Goal: Browse casually

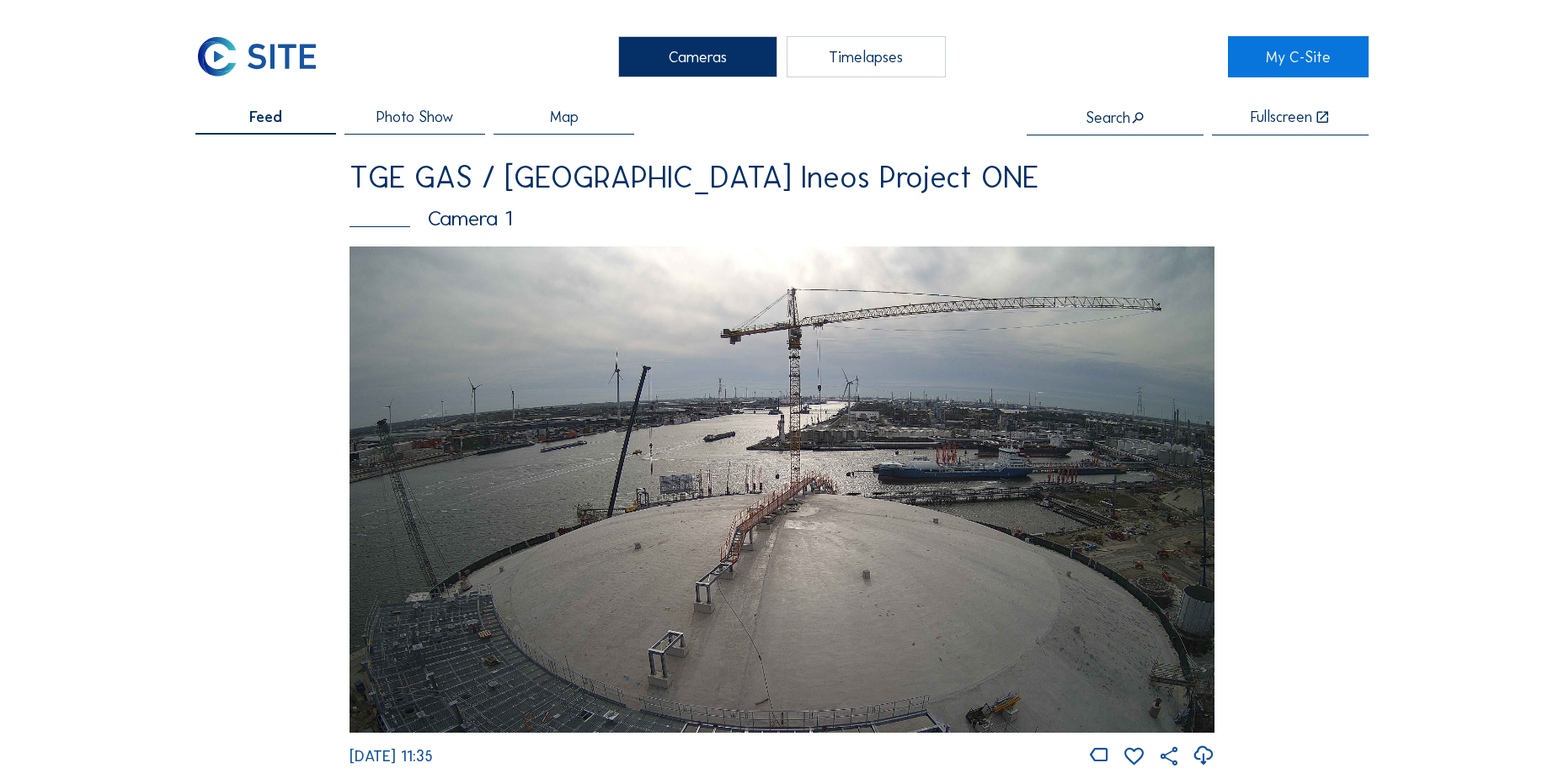
scroll to position [1599, 0]
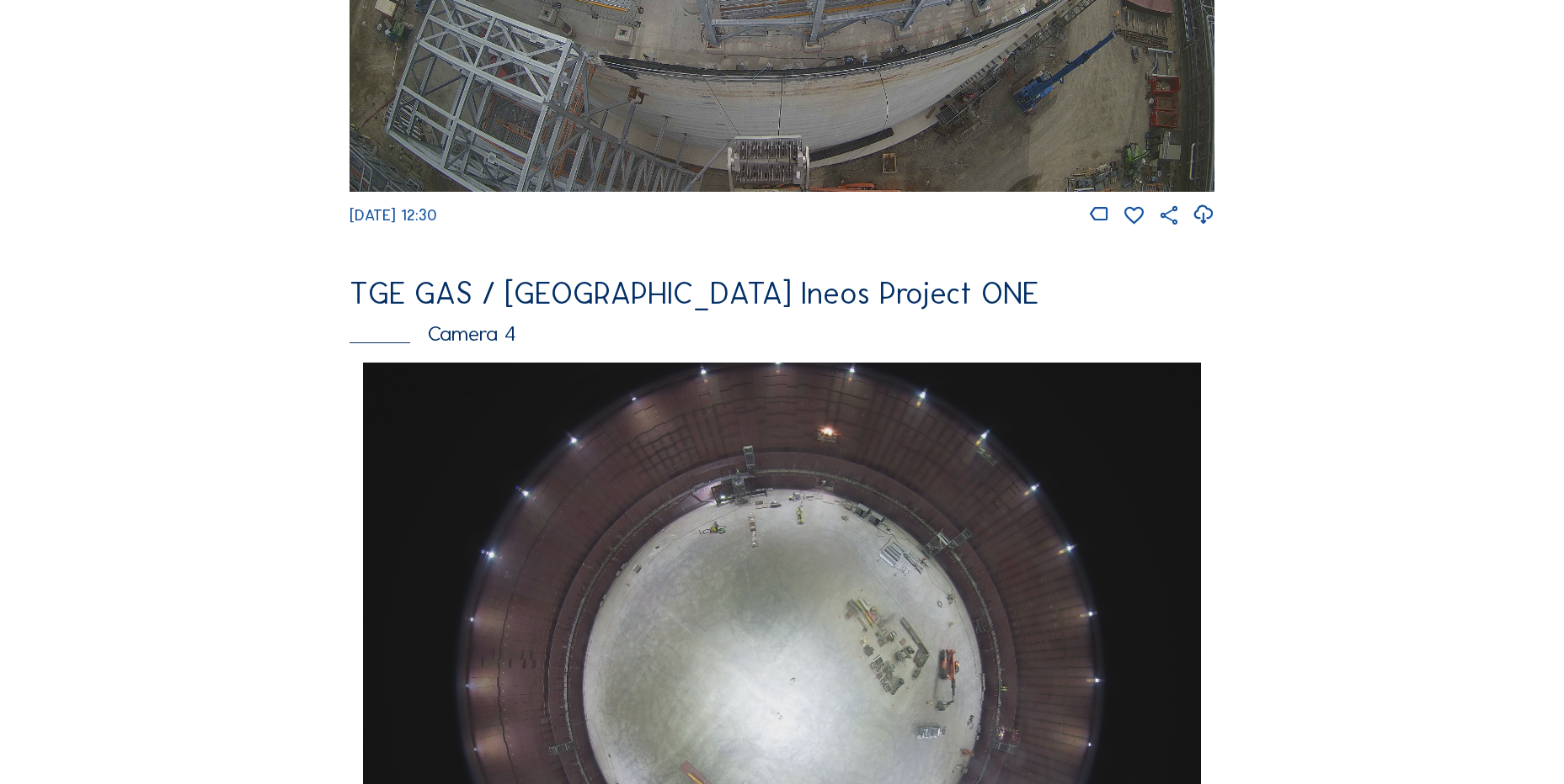
scroll to position [1515, 0]
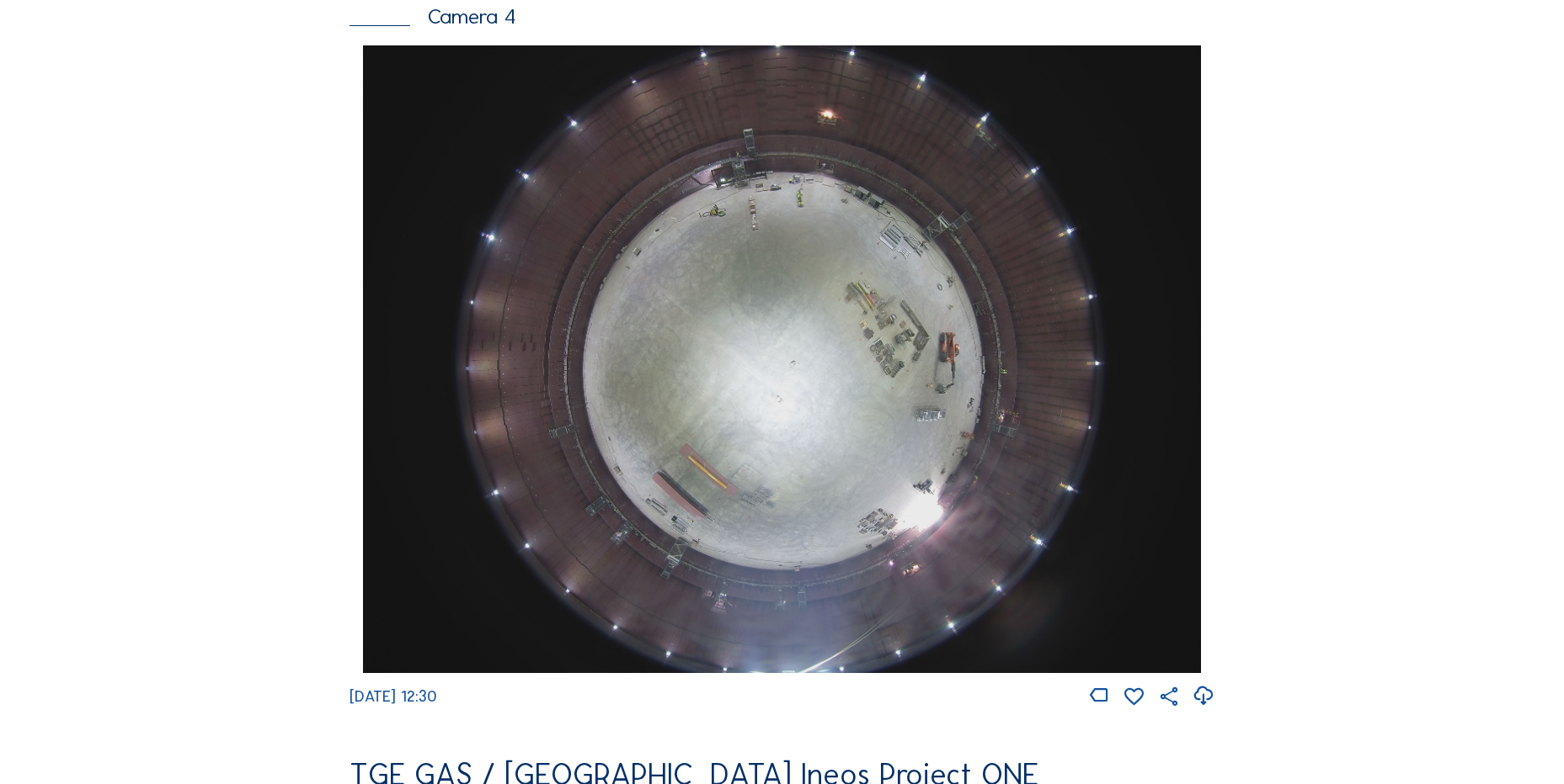
click at [1205, 710] on icon at bounding box center [1203, 696] width 23 height 27
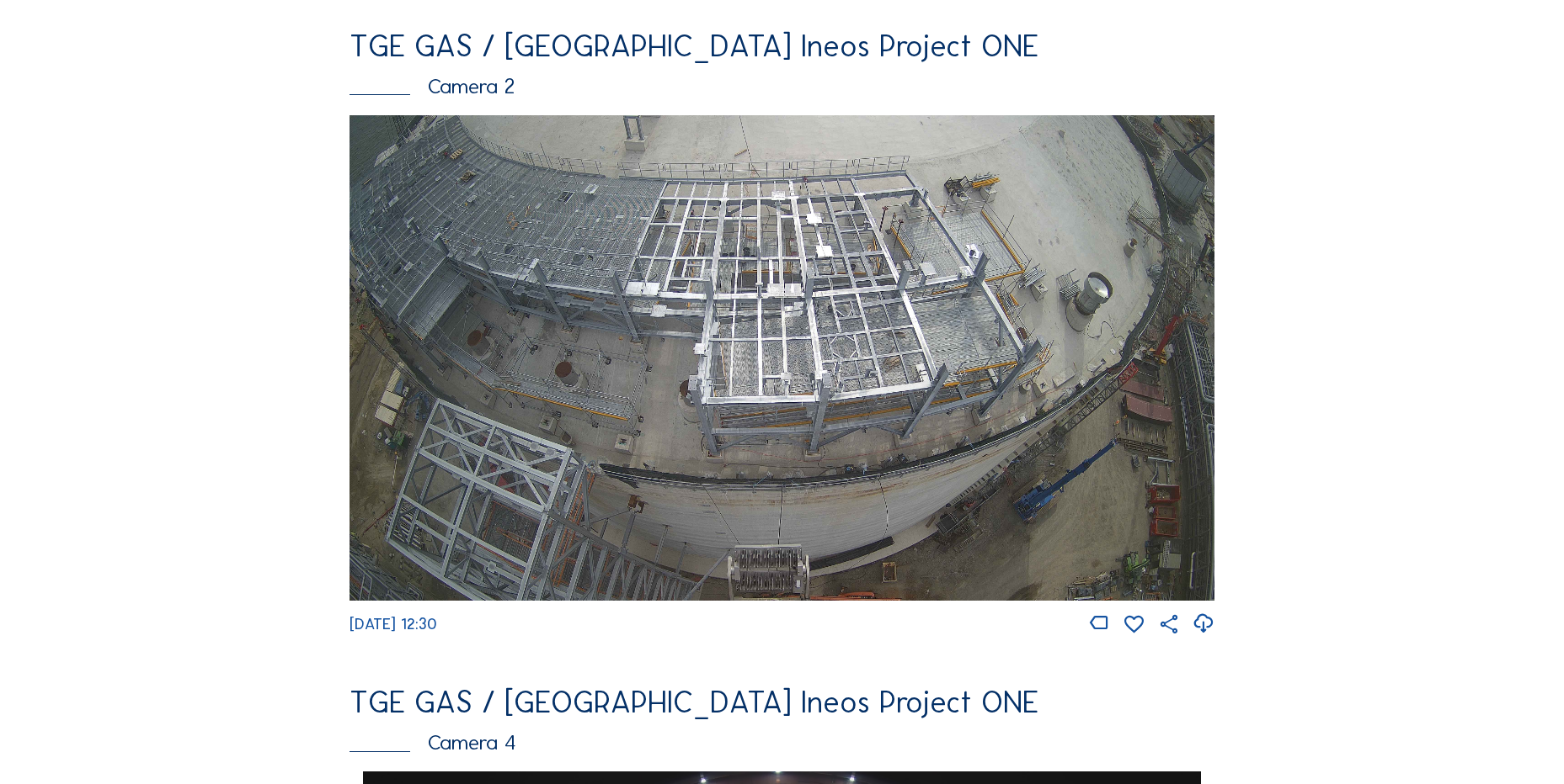
scroll to position [505, 0]
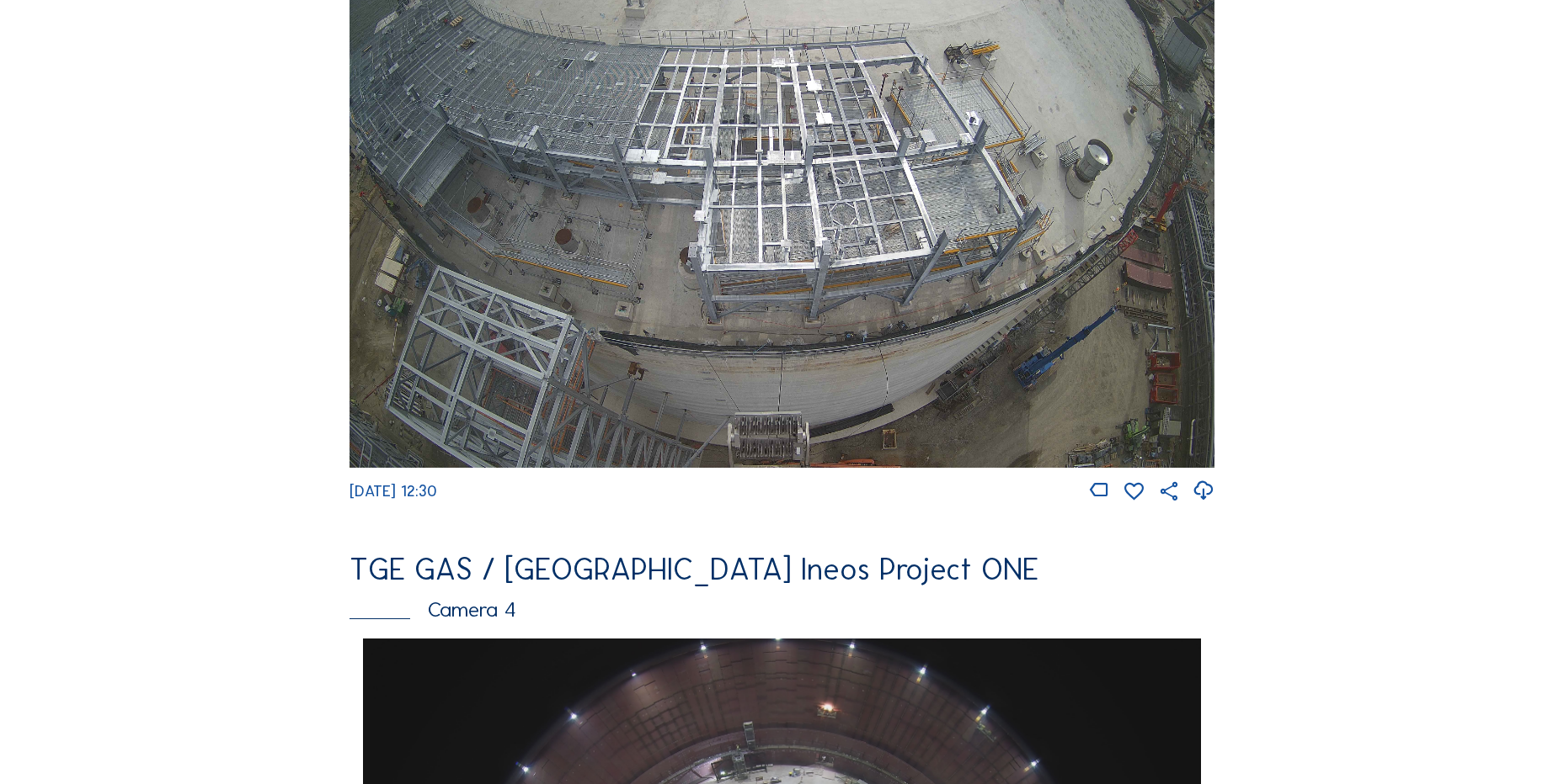
scroll to position [926, 0]
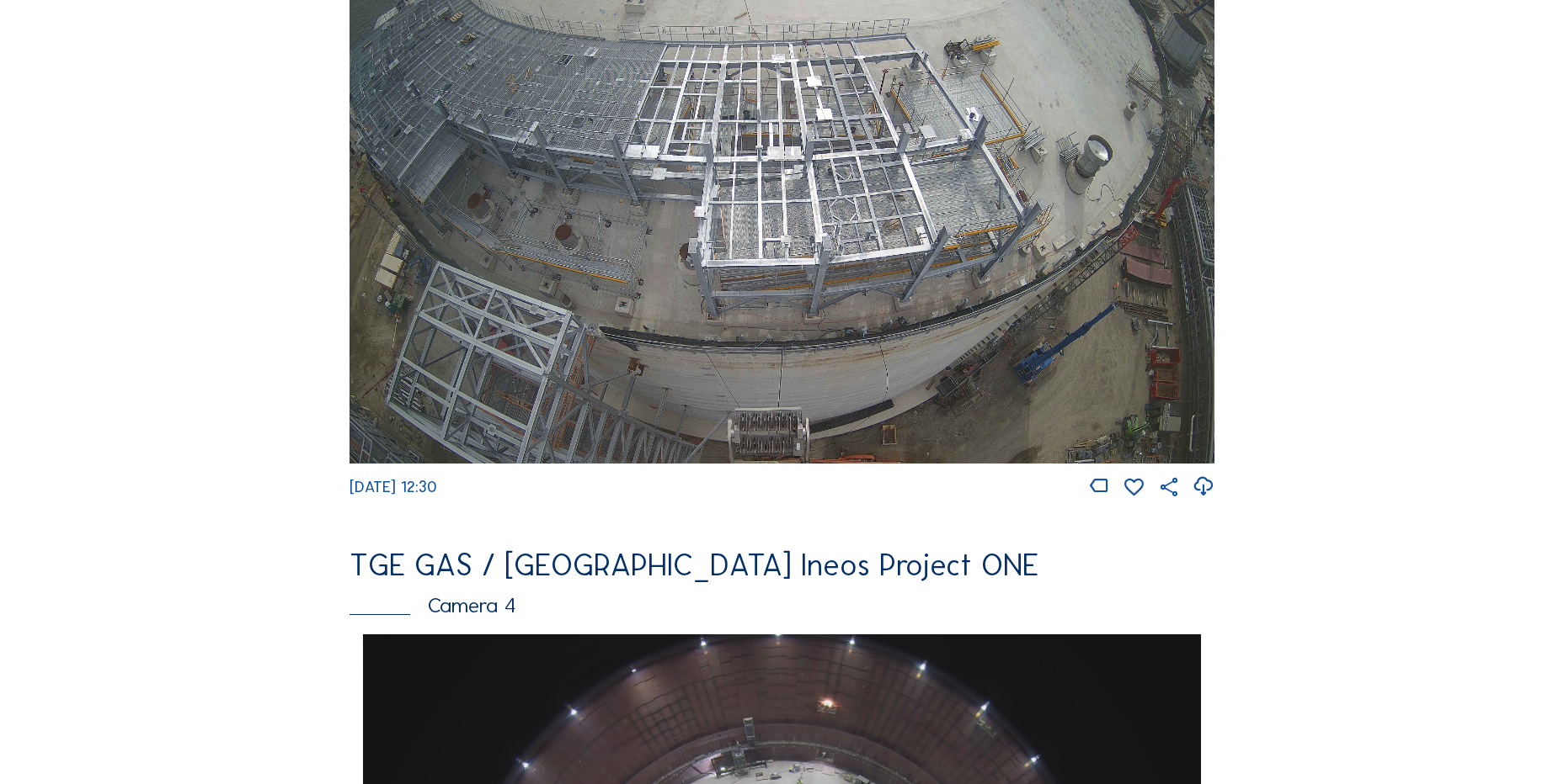
click at [210, 252] on div "Feed Photo Show Map Search Fullscreen TGE GAS / Antwerpen Ineos Project ONE Cam…" at bounding box center [782, 640] width 1173 height 2913
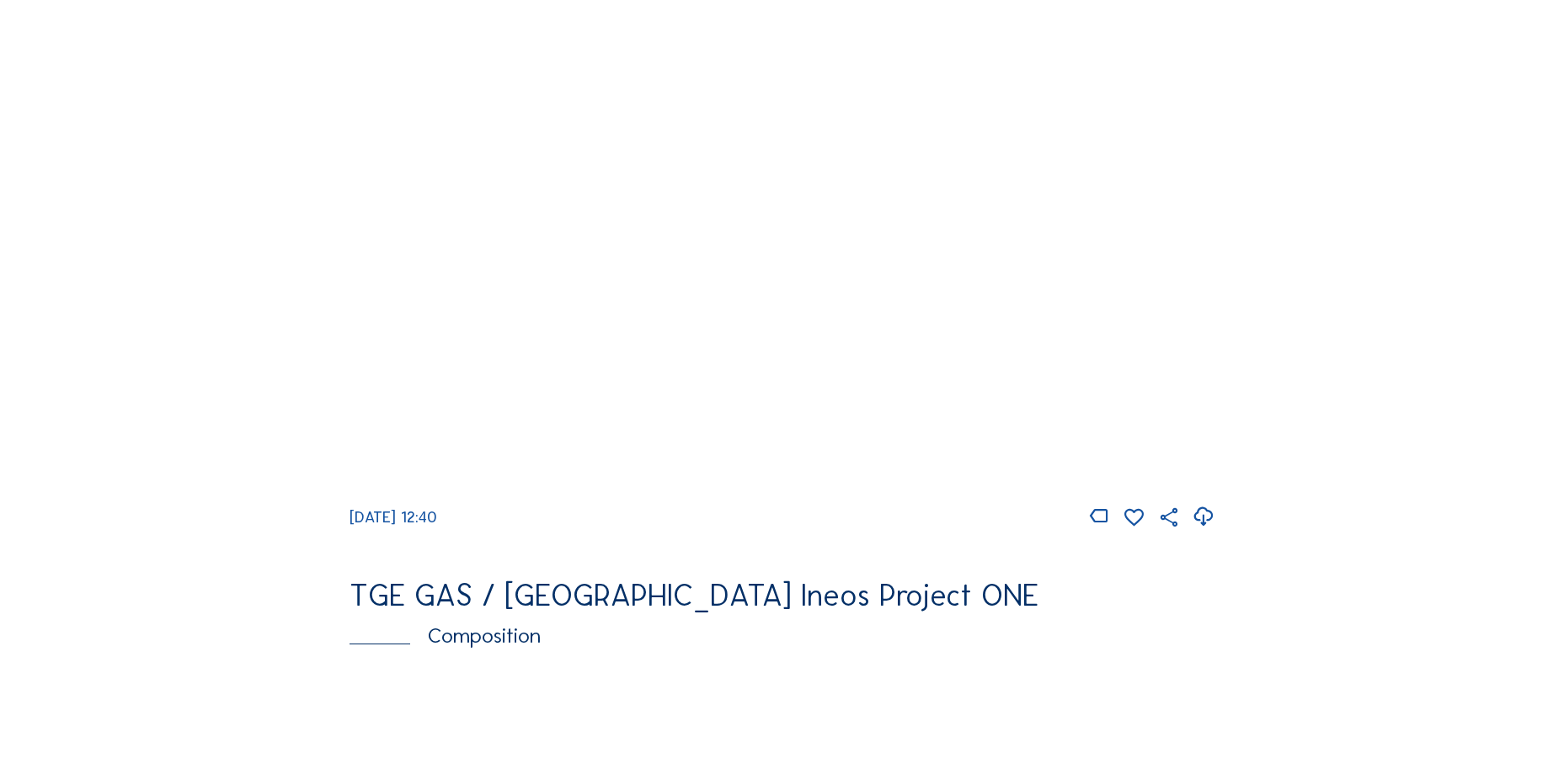
scroll to position [1936, 0]
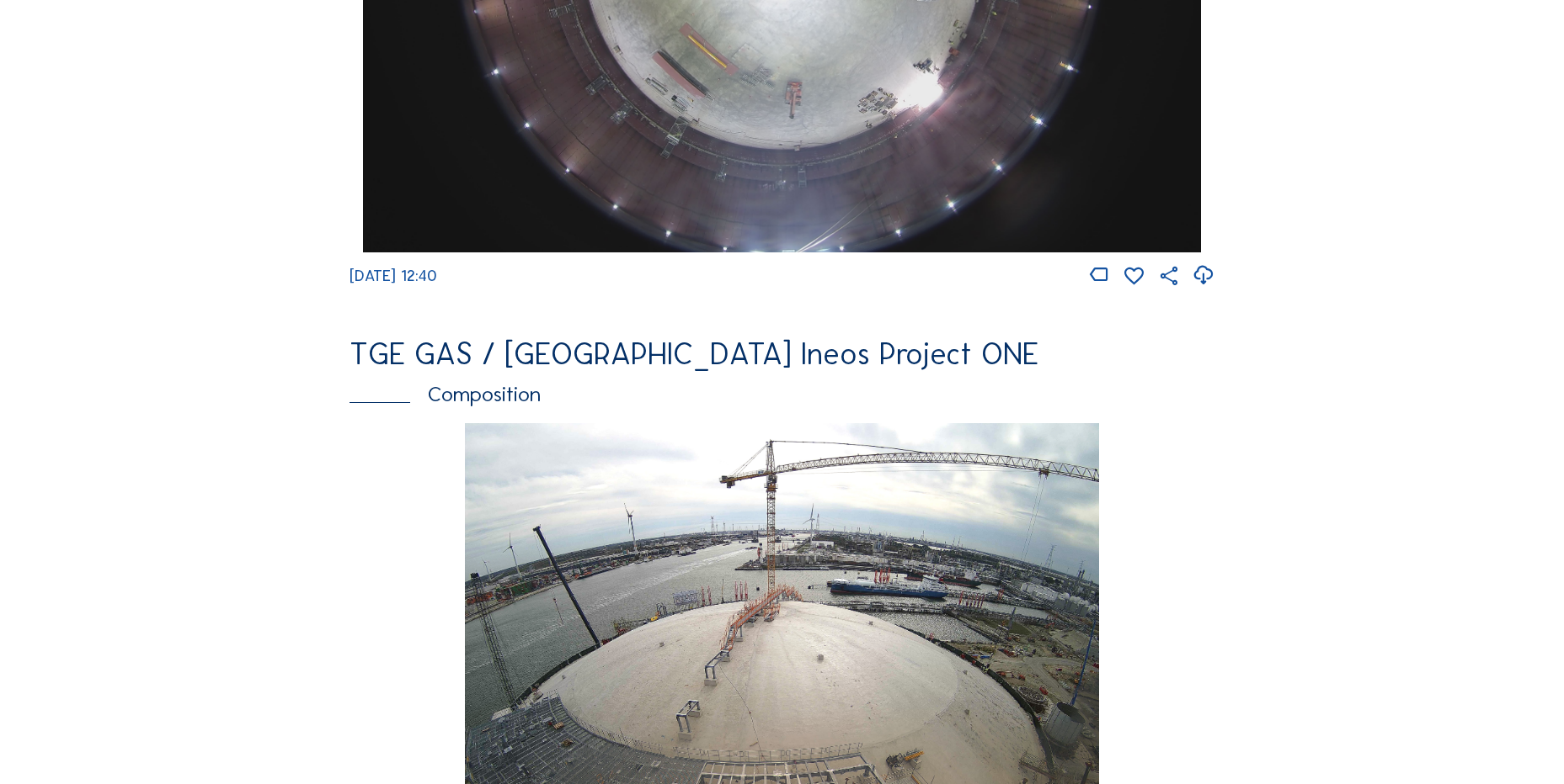
drag, startPoint x: 1200, startPoint y: 292, endPoint x: 1097, endPoint y: 309, distance: 104.4
click at [1200, 290] on icon at bounding box center [1203, 275] width 23 height 27
drag, startPoint x: 87, startPoint y: 330, endPoint x: 160, endPoint y: 319, distance: 73.8
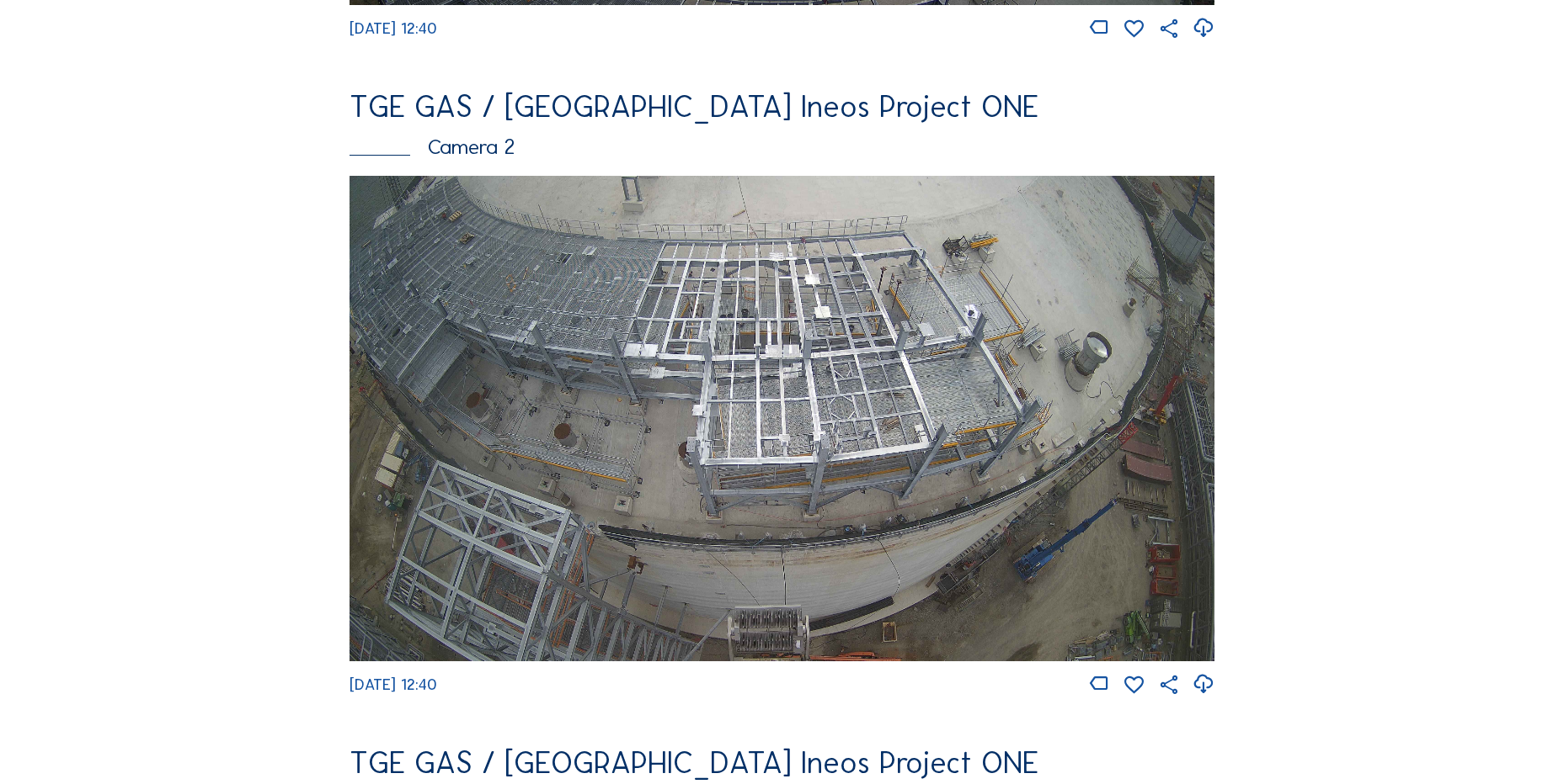
scroll to position [758, 0]
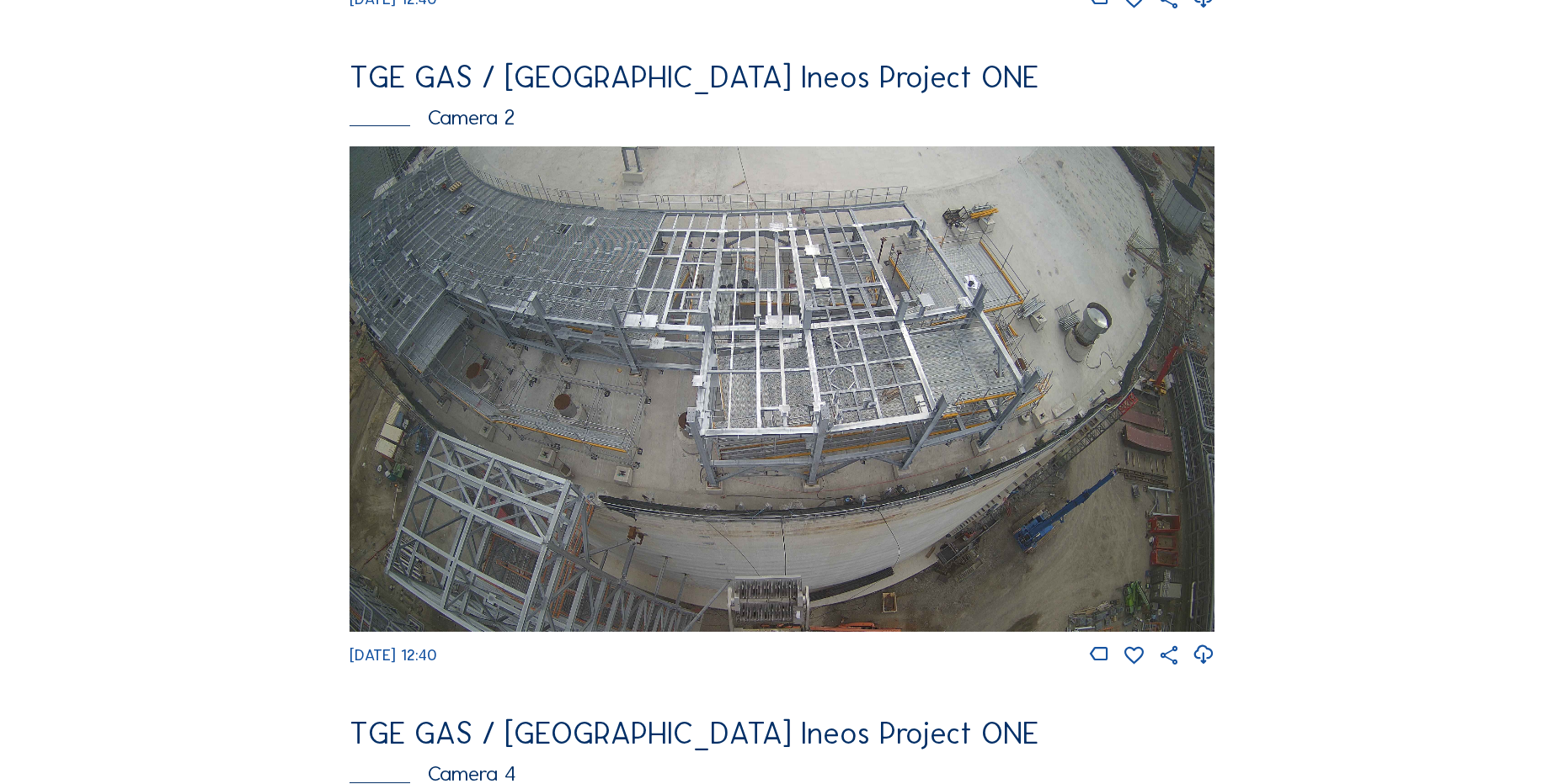
click at [1214, 667] on icon at bounding box center [1203, 655] width 23 height 27
click at [727, 292] on img at bounding box center [782, 390] width 865 height 486
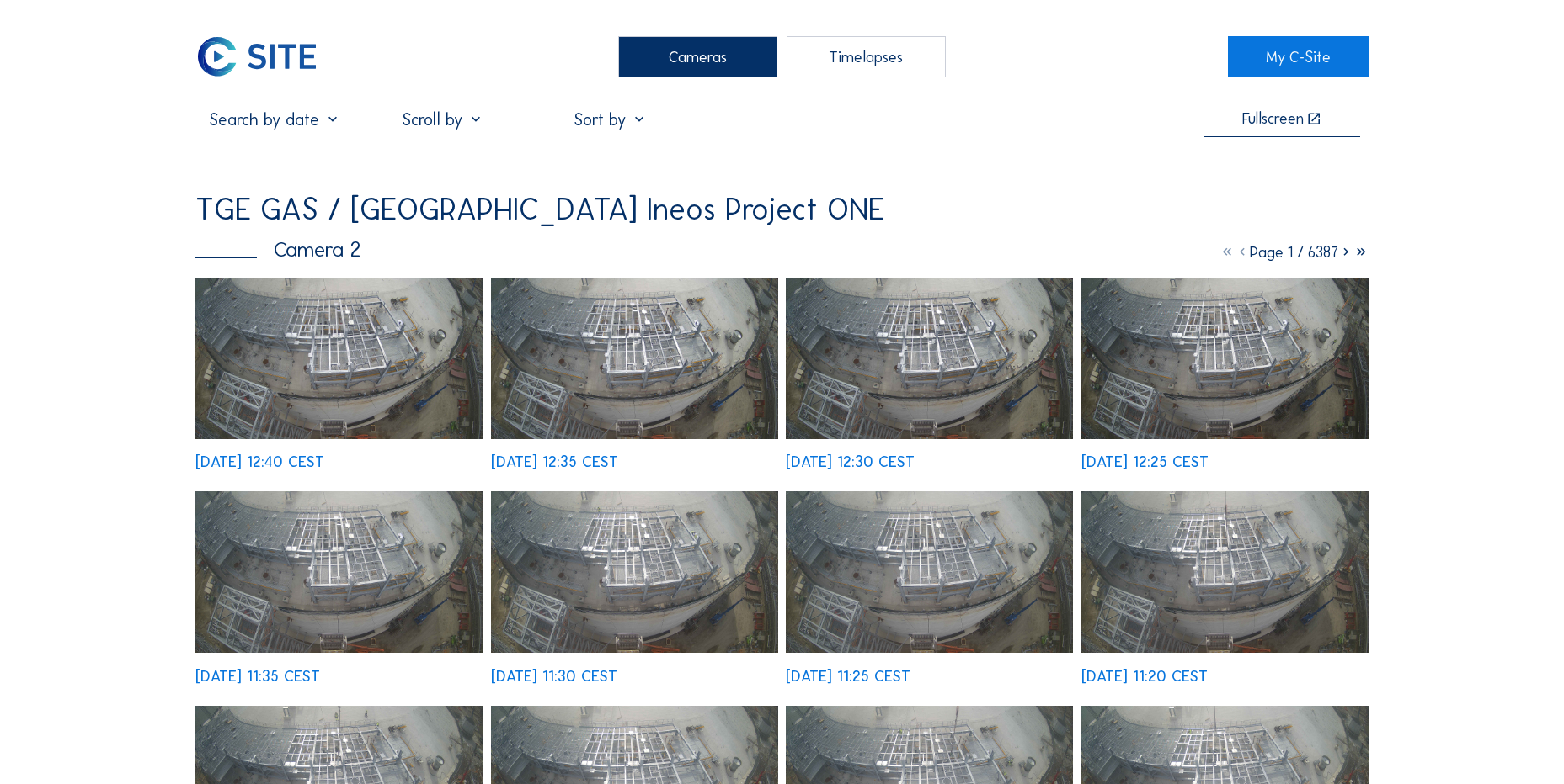
click at [308, 321] on img at bounding box center [338, 358] width 287 height 161
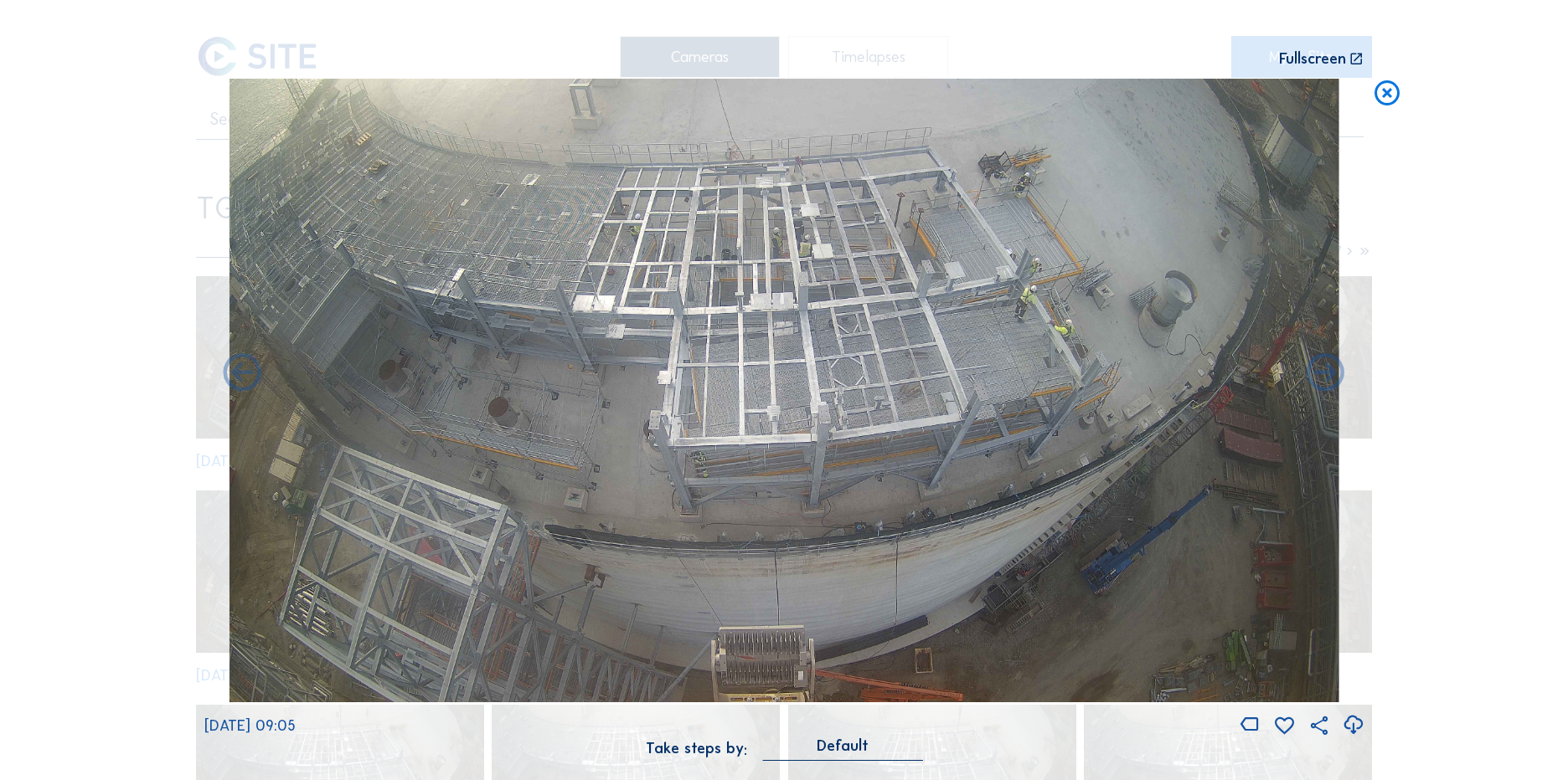
click at [1389, 103] on icon at bounding box center [1387, 94] width 30 height 31
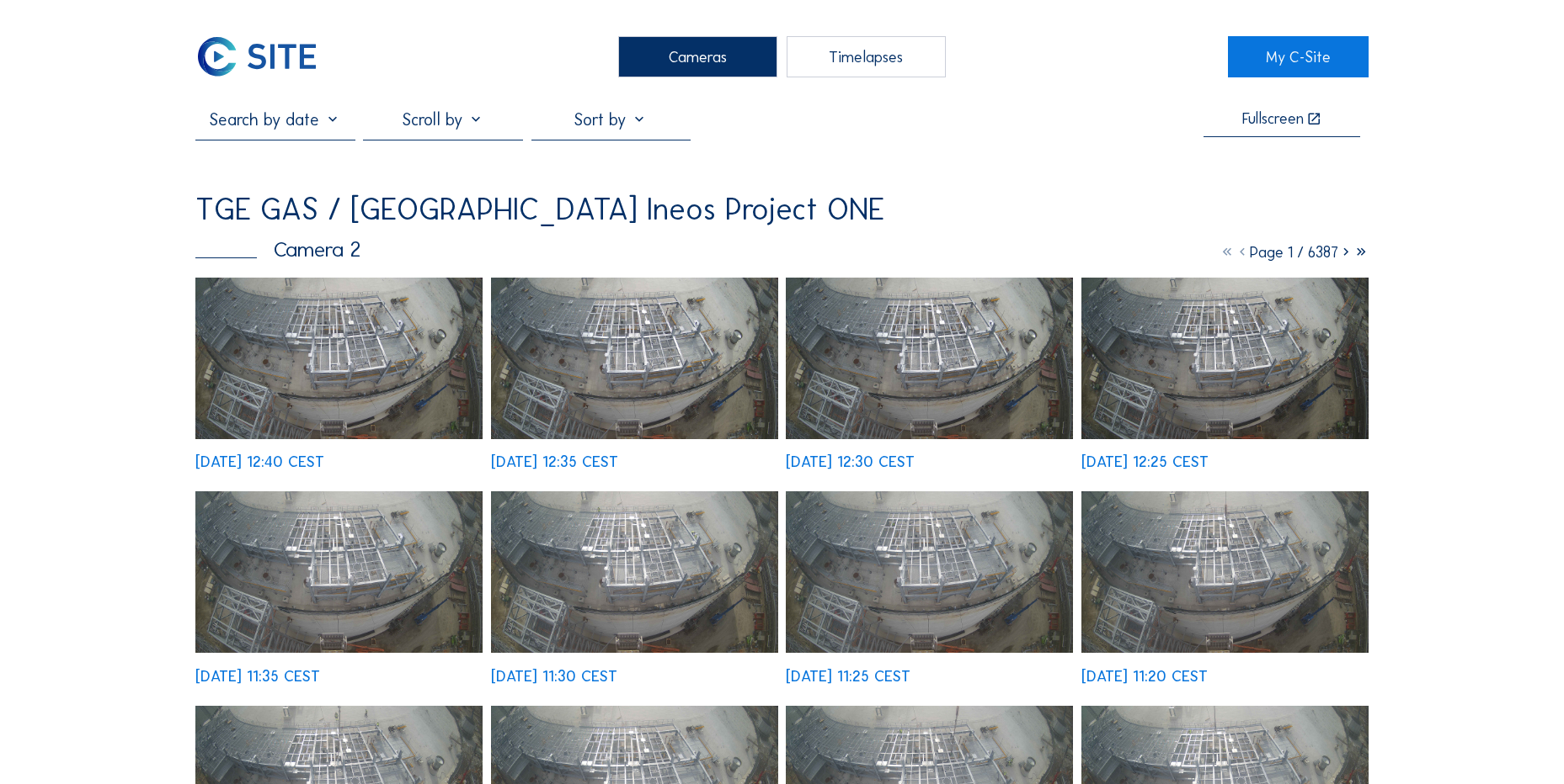
click at [270, 57] on img at bounding box center [257, 57] width 123 height 41
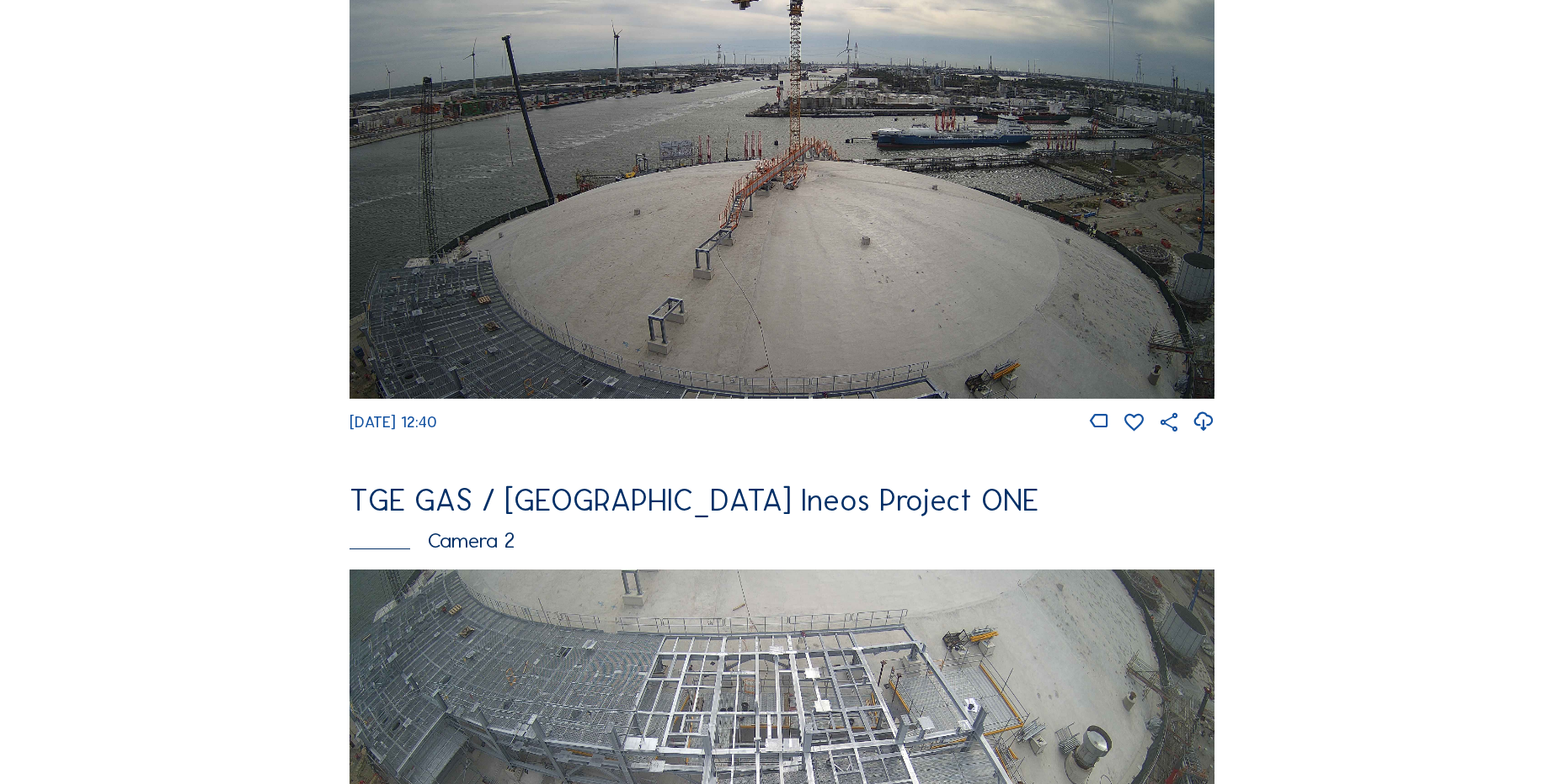
scroll to position [253, 0]
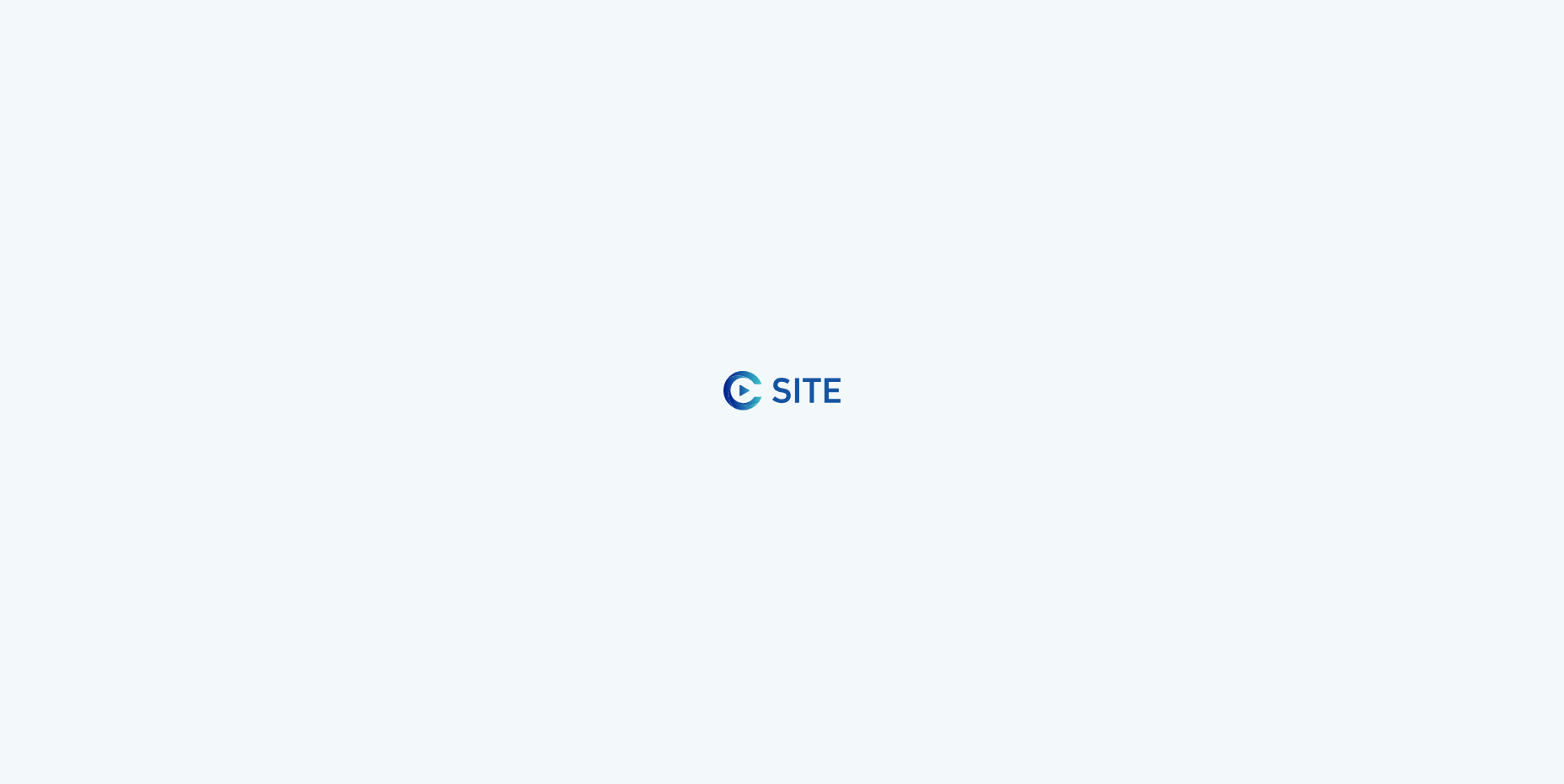
click at [340, 784] on html "Cameras Timelapses My C-Site Subscribe to our newsletter Register Office Sluis …" at bounding box center [782, 392] width 1564 height 784
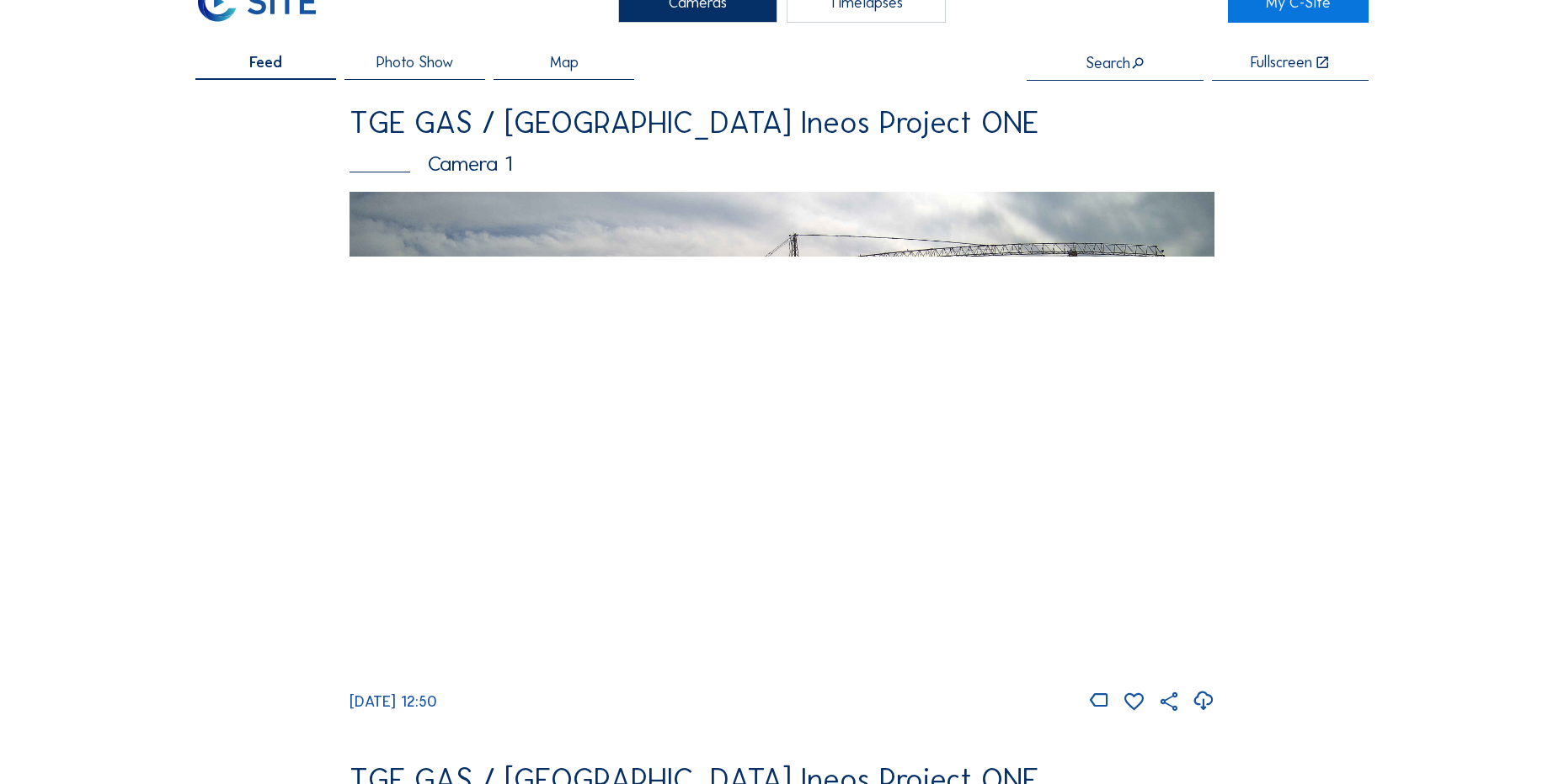
scroll to position [84, 0]
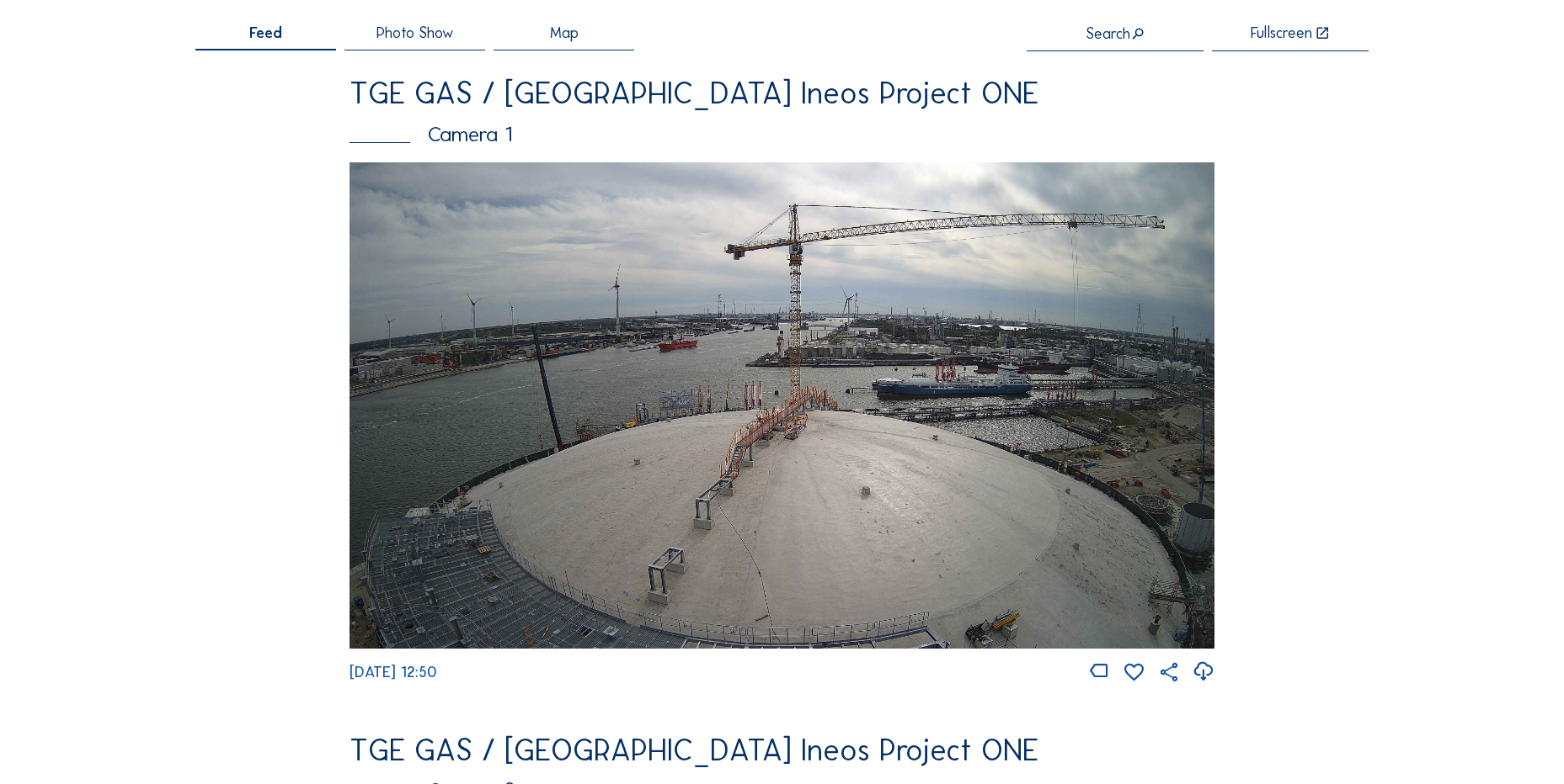
click at [1200, 674] on icon at bounding box center [1203, 671] width 23 height 27
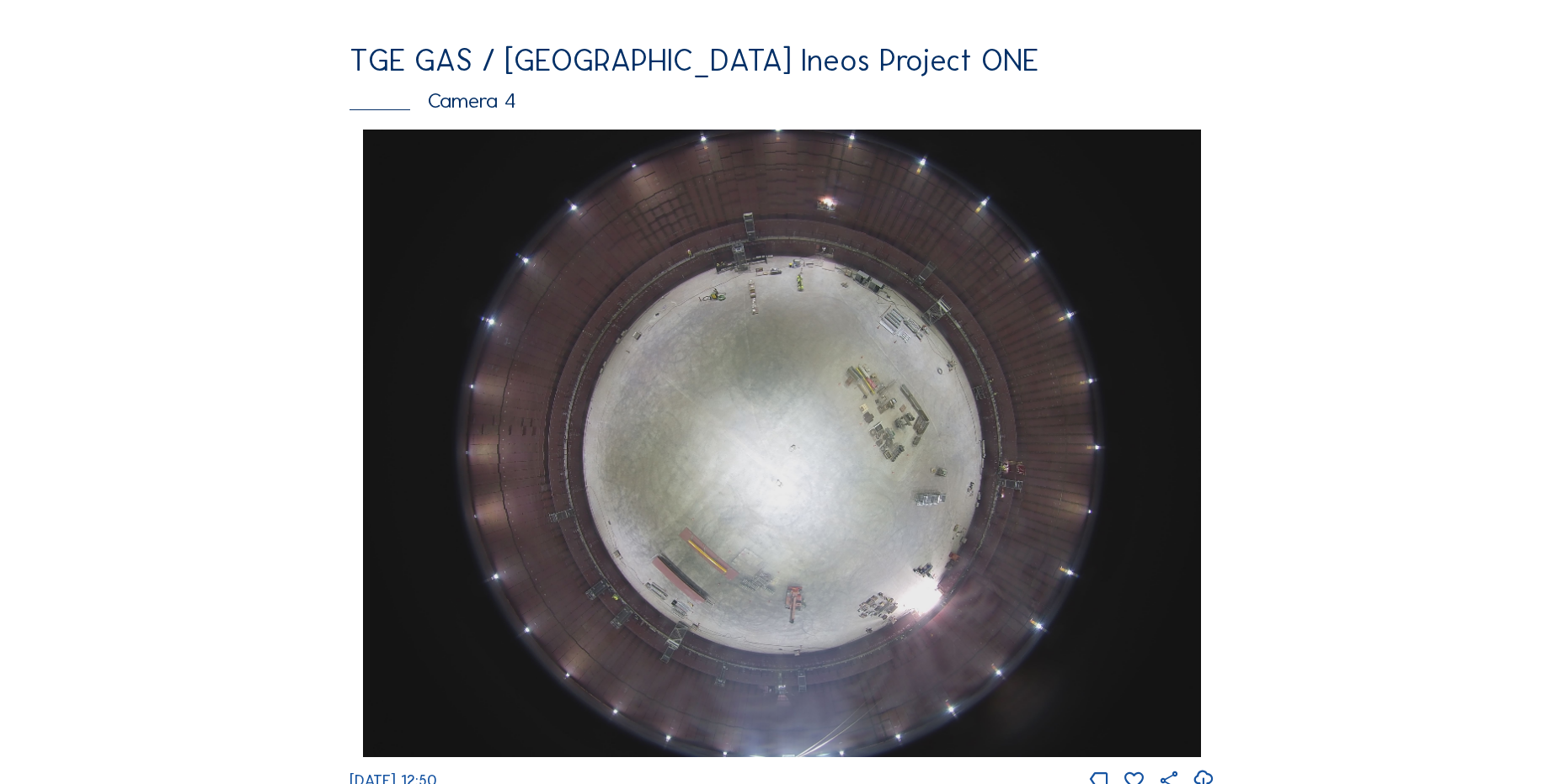
scroll to position [1599, 0]
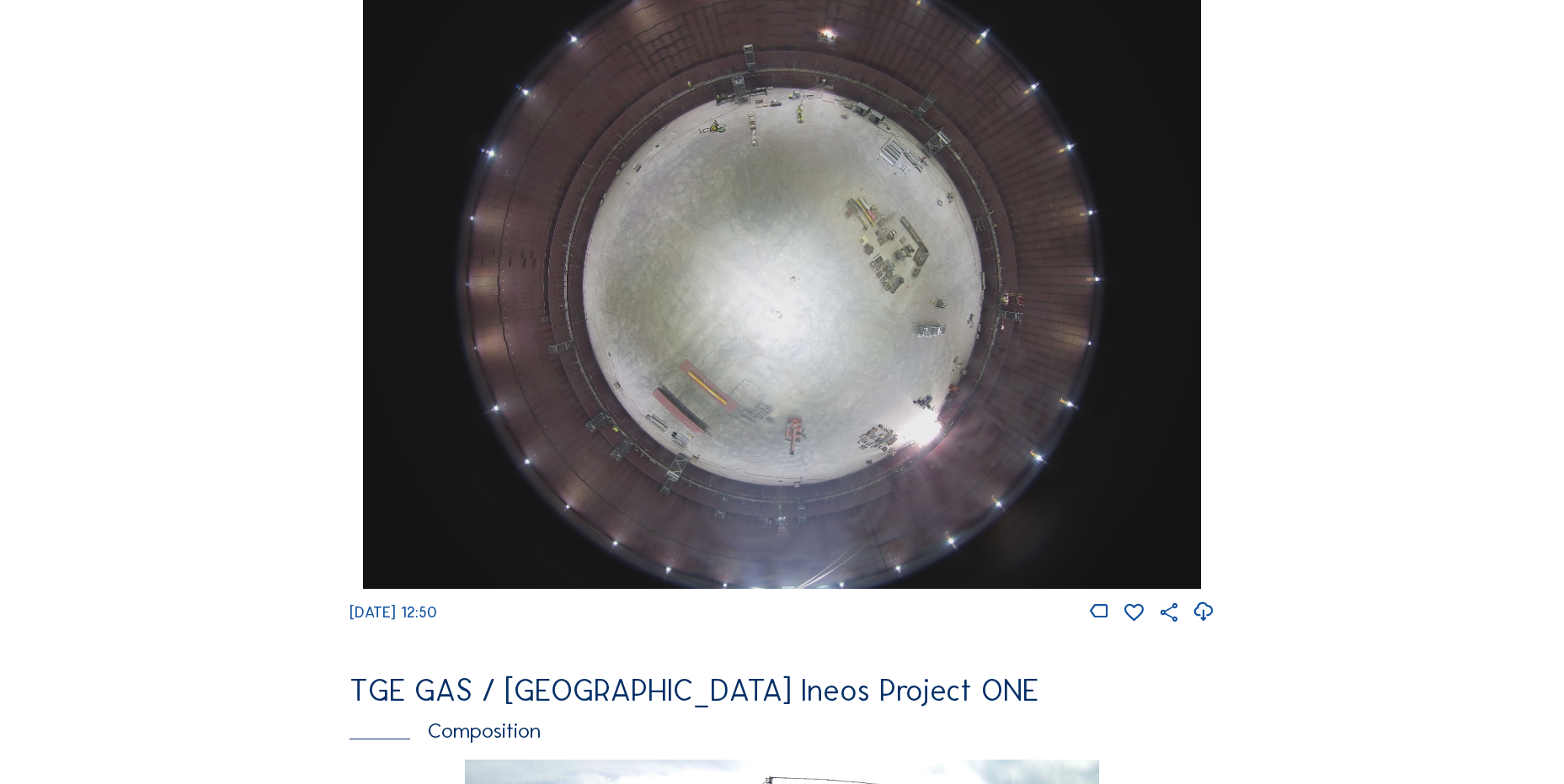
drag, startPoint x: 243, startPoint y: 429, endPoint x: 235, endPoint y: 419, distance: 12.8
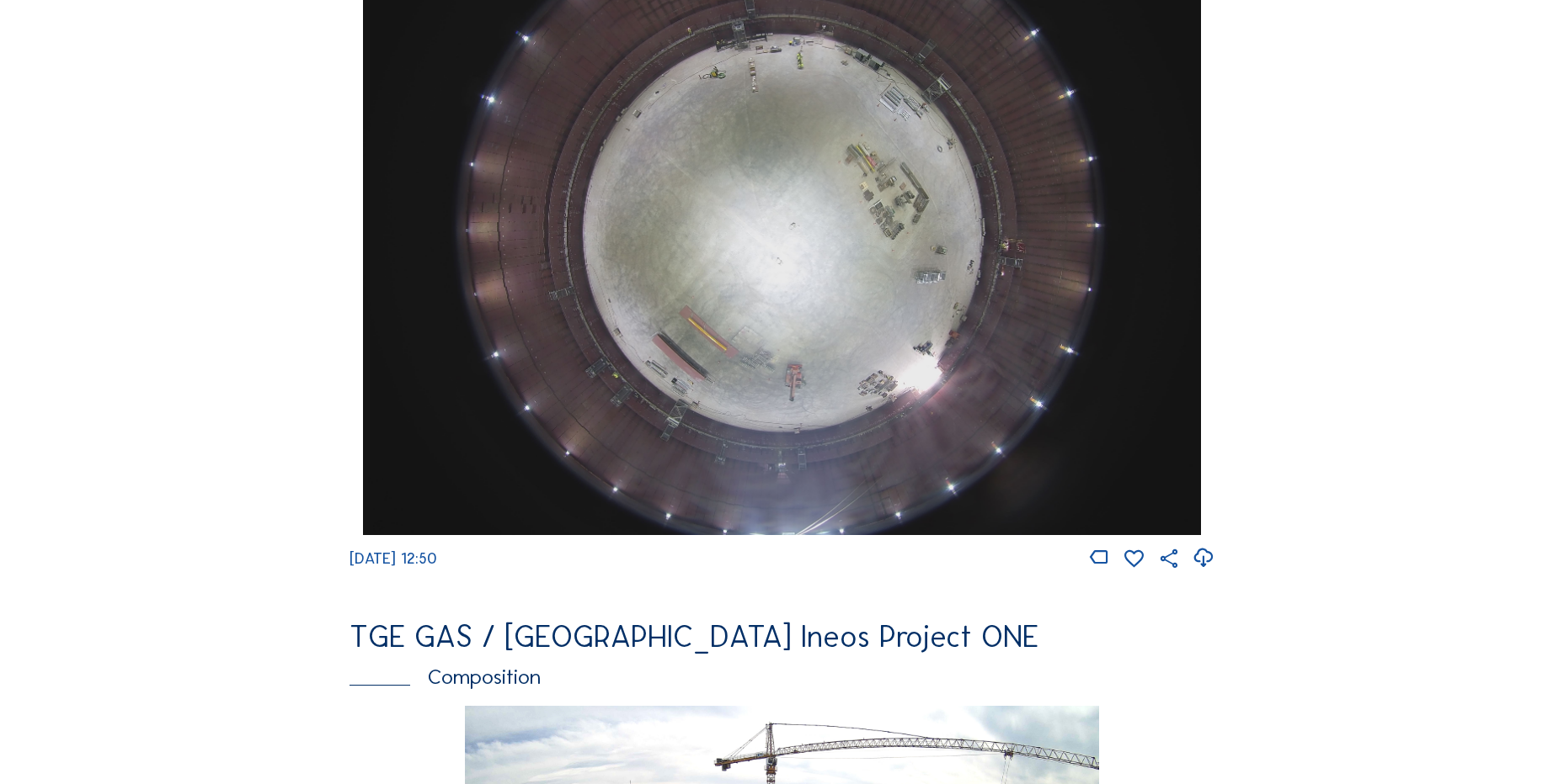
scroll to position [1431, 0]
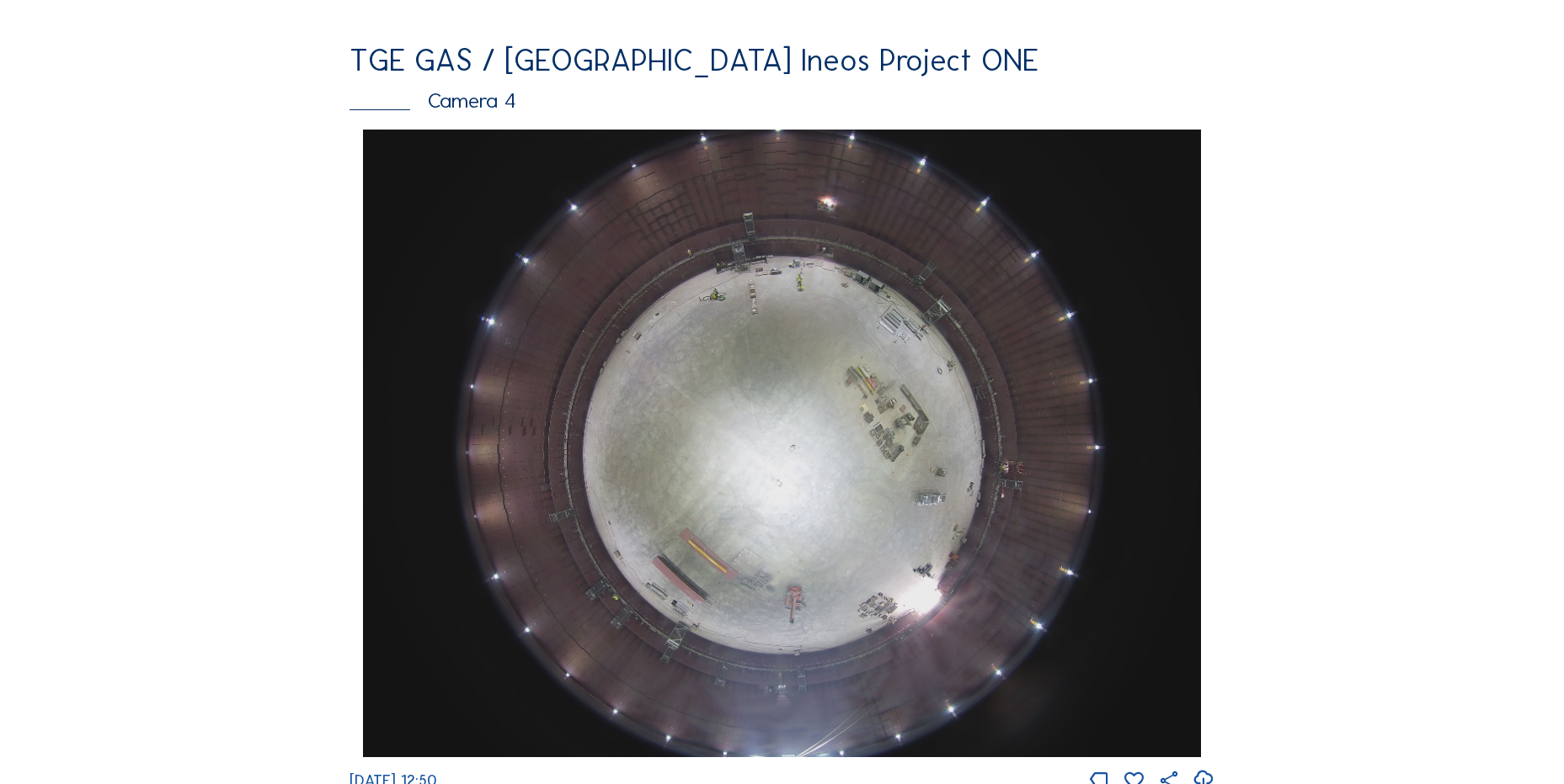
click at [585, 452] on img at bounding box center [782, 442] width 837 height 627
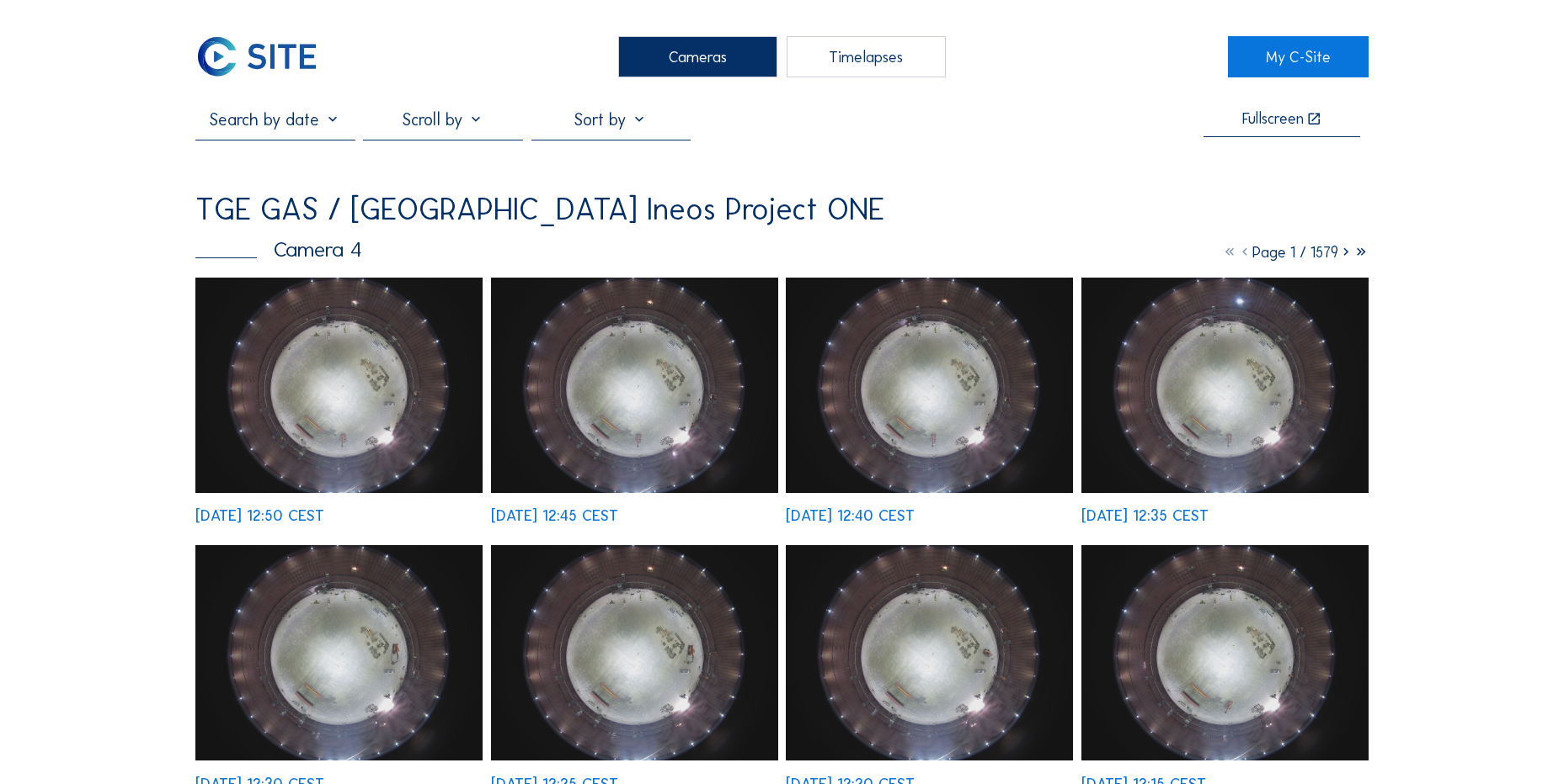
click at [302, 312] on img at bounding box center [338, 386] width 287 height 215
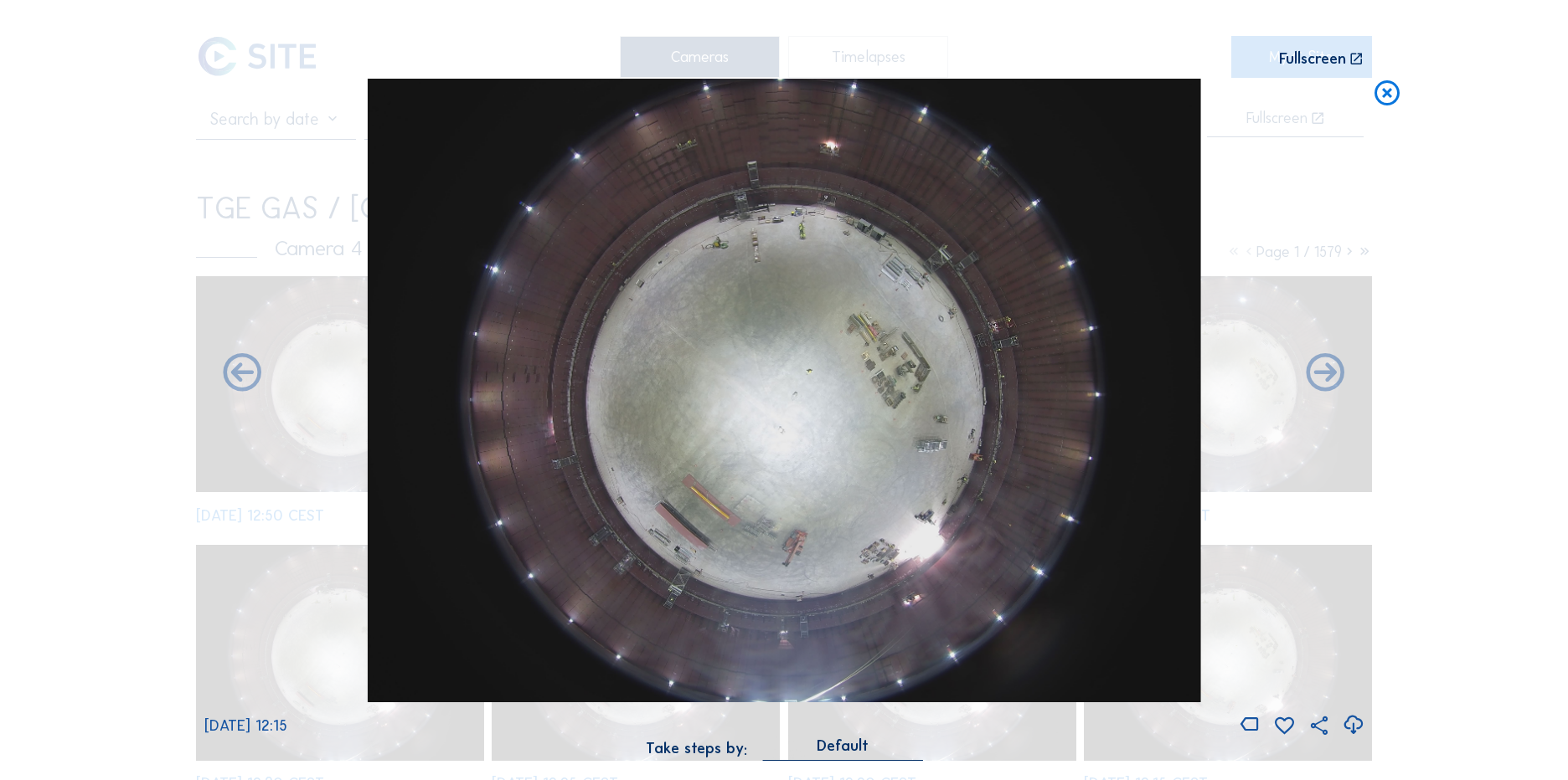
click at [1479, 218] on div "Scroll to travel through time | Press 'Alt' Button + Scroll to Zoom | Click and…" at bounding box center [784, 390] width 1568 height 780
click at [1398, 93] on icon at bounding box center [1387, 94] width 30 height 31
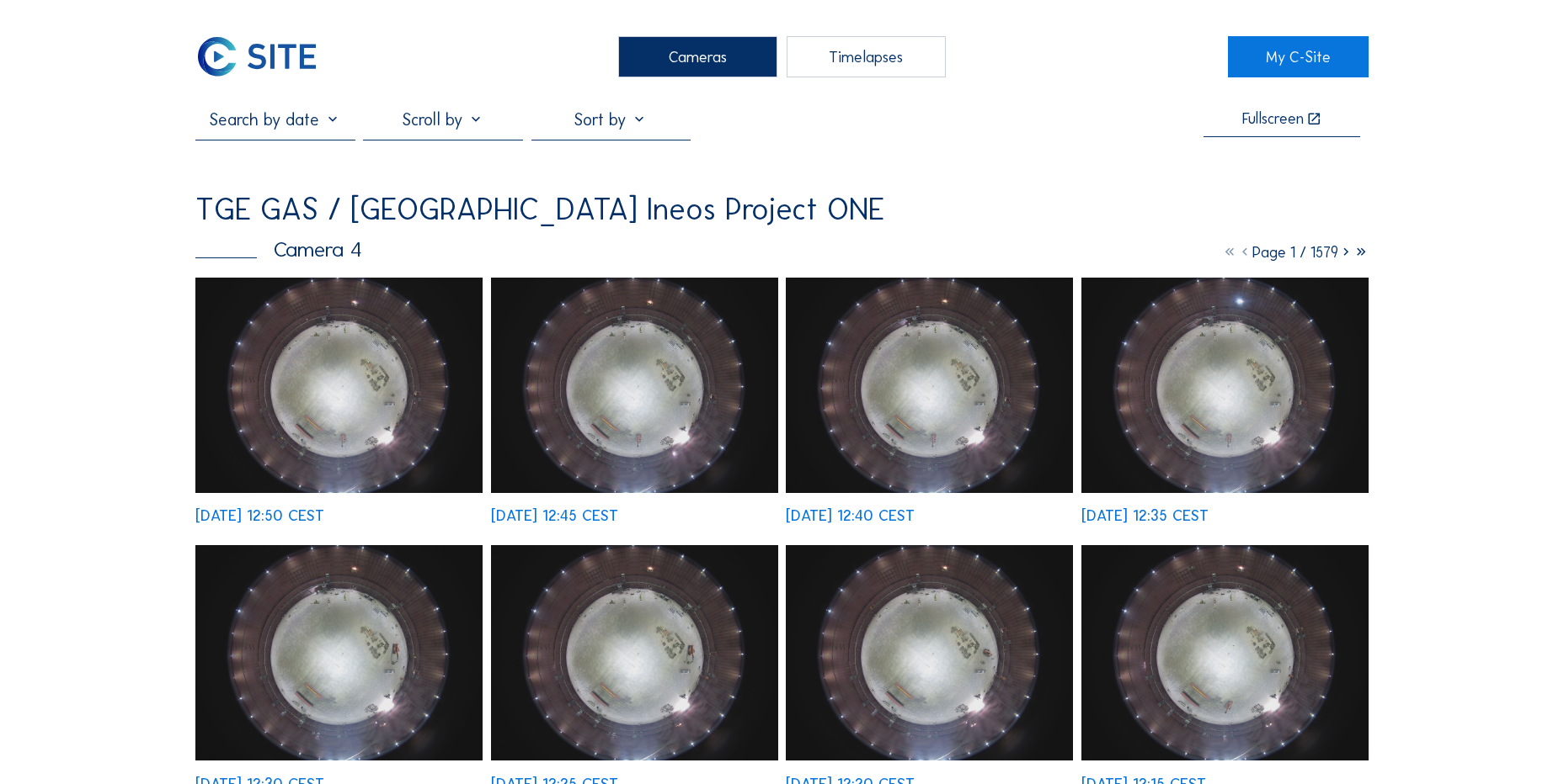
click at [297, 59] on img at bounding box center [257, 57] width 123 height 41
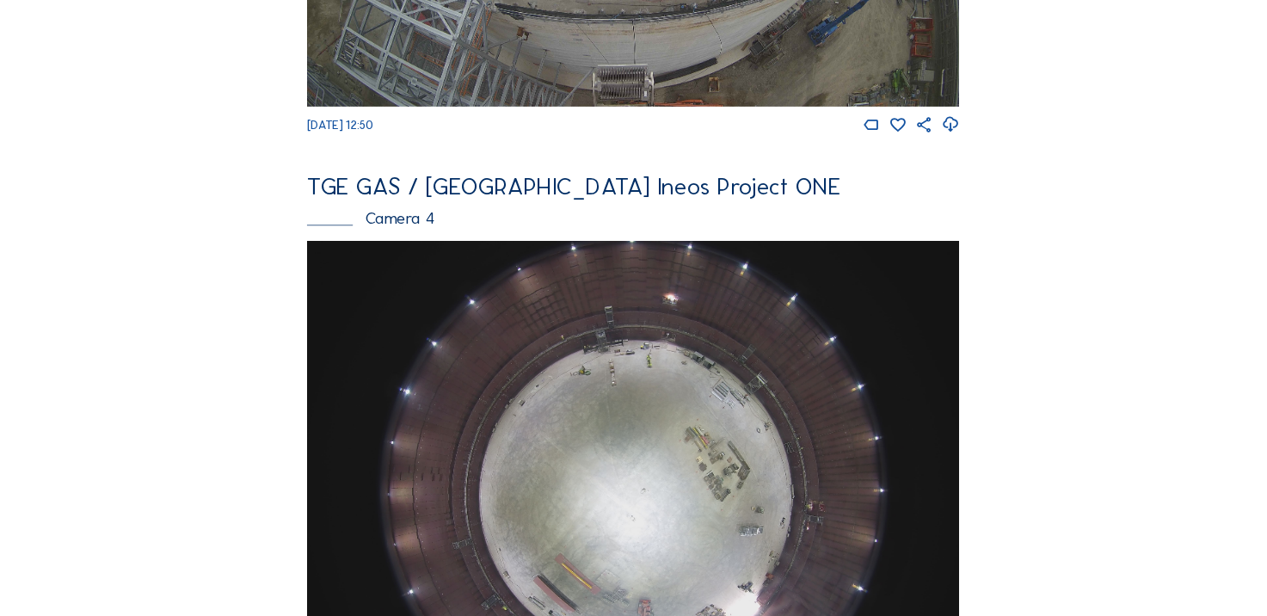
scroll to position [1286, 0]
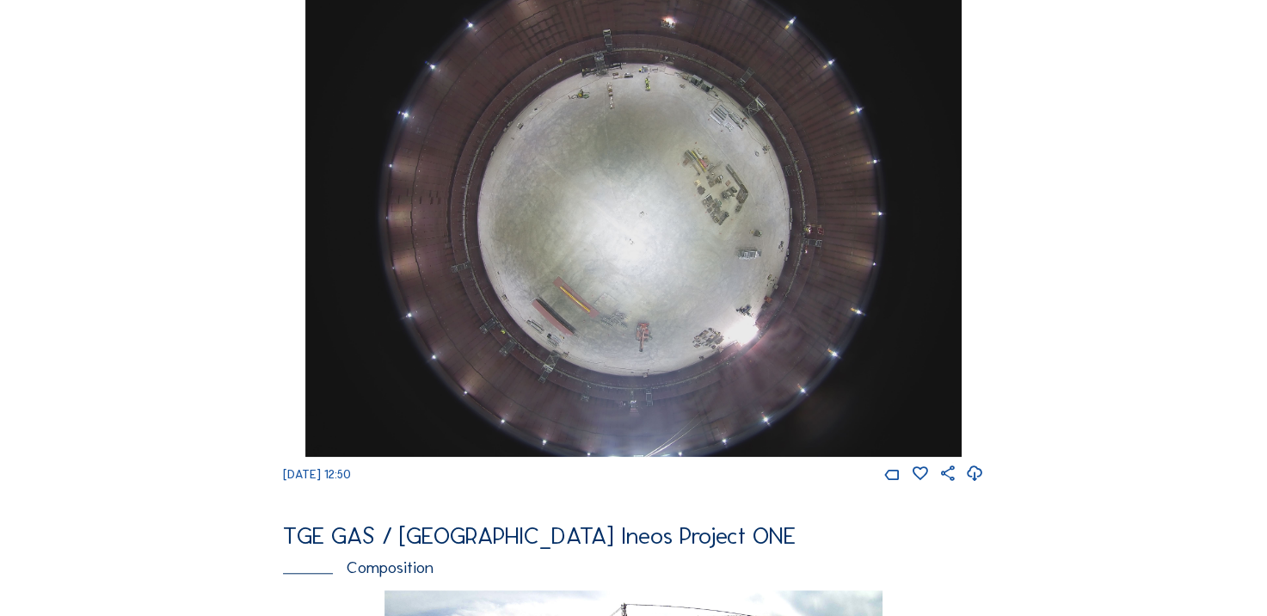
click at [285, 248] on div "We 24 Sep 2025 12:50" at bounding box center [633, 223] width 701 height 519
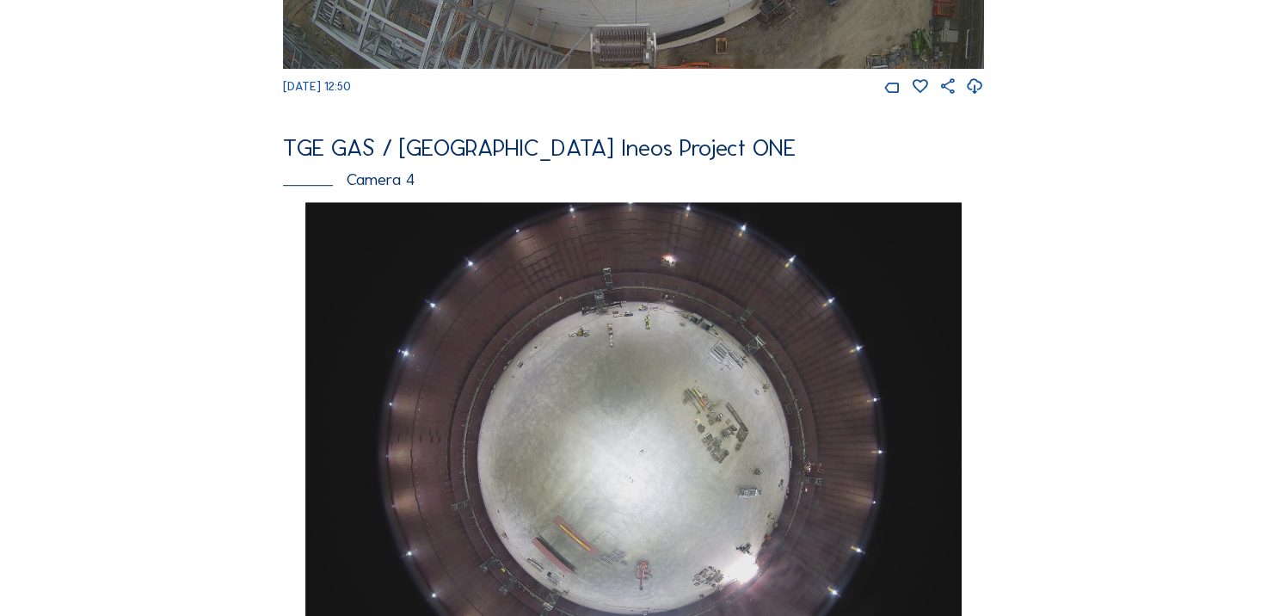
scroll to position [1028, 0]
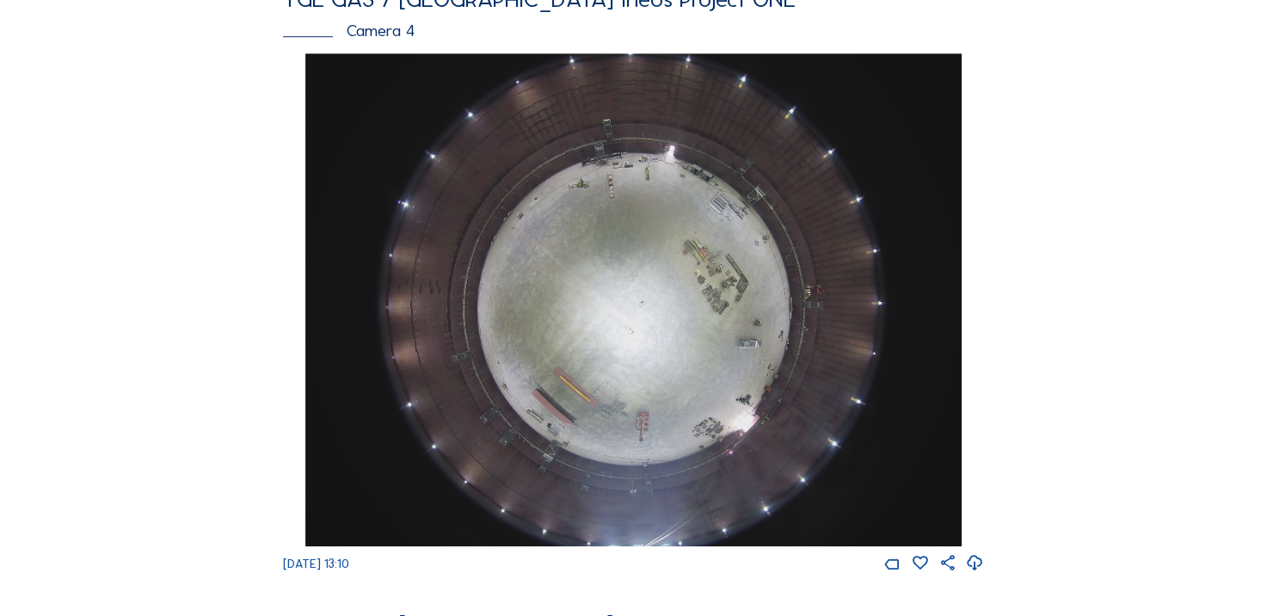
scroll to position [1204, 0]
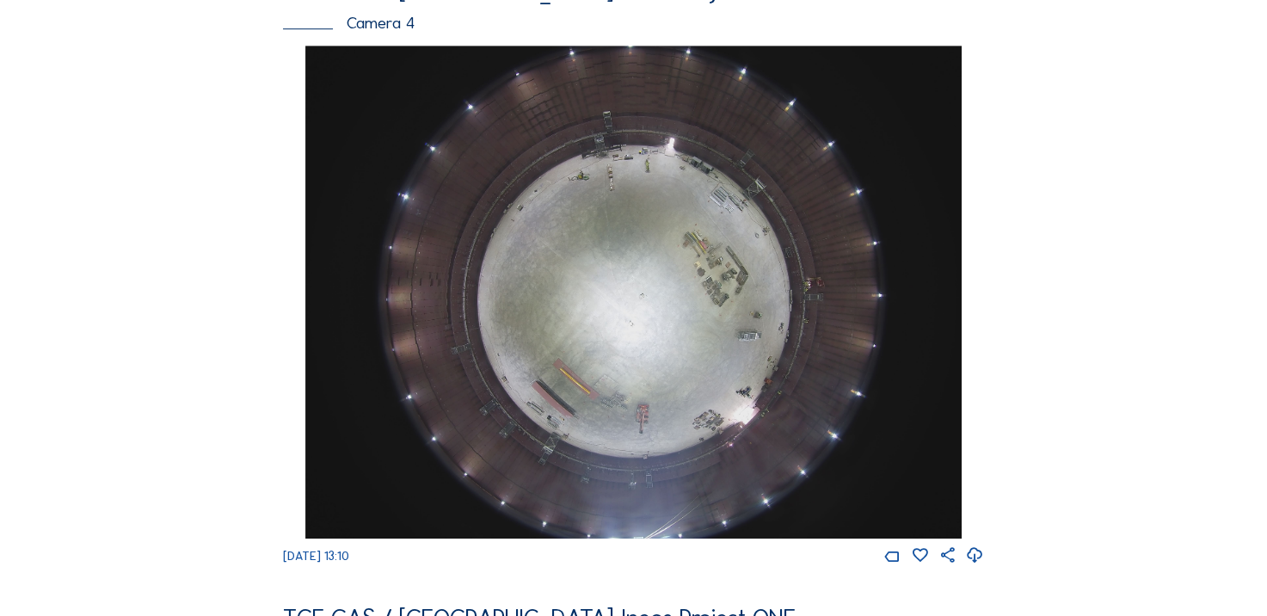
click at [980, 567] on icon at bounding box center [975, 555] width 18 height 22
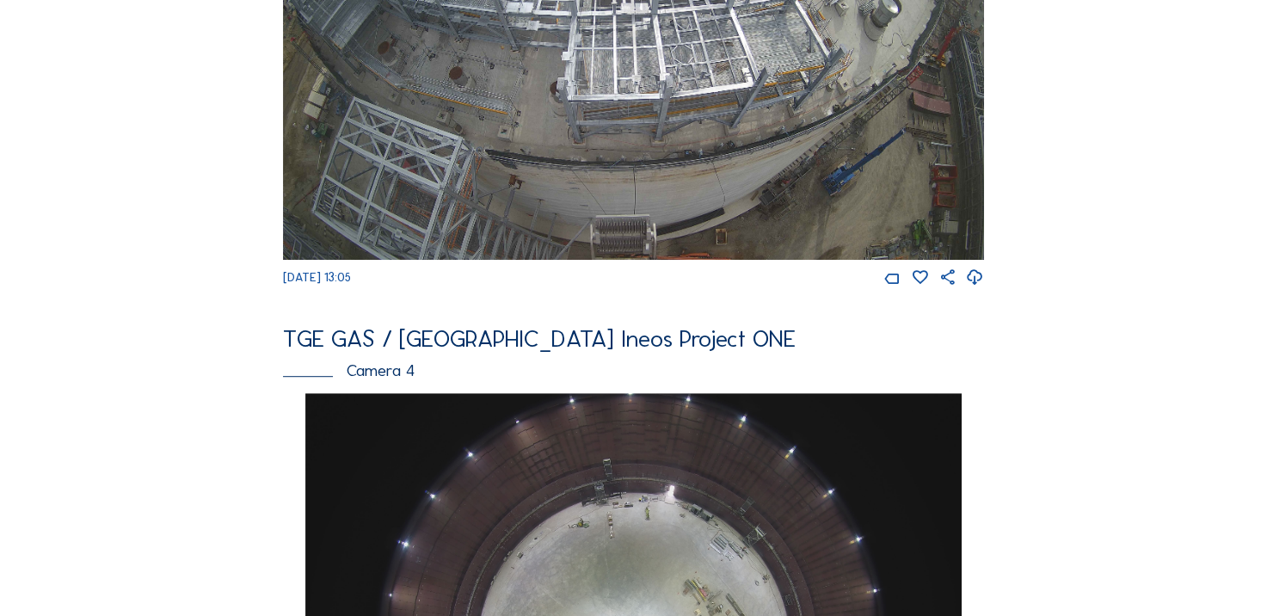
scroll to position [860, 0]
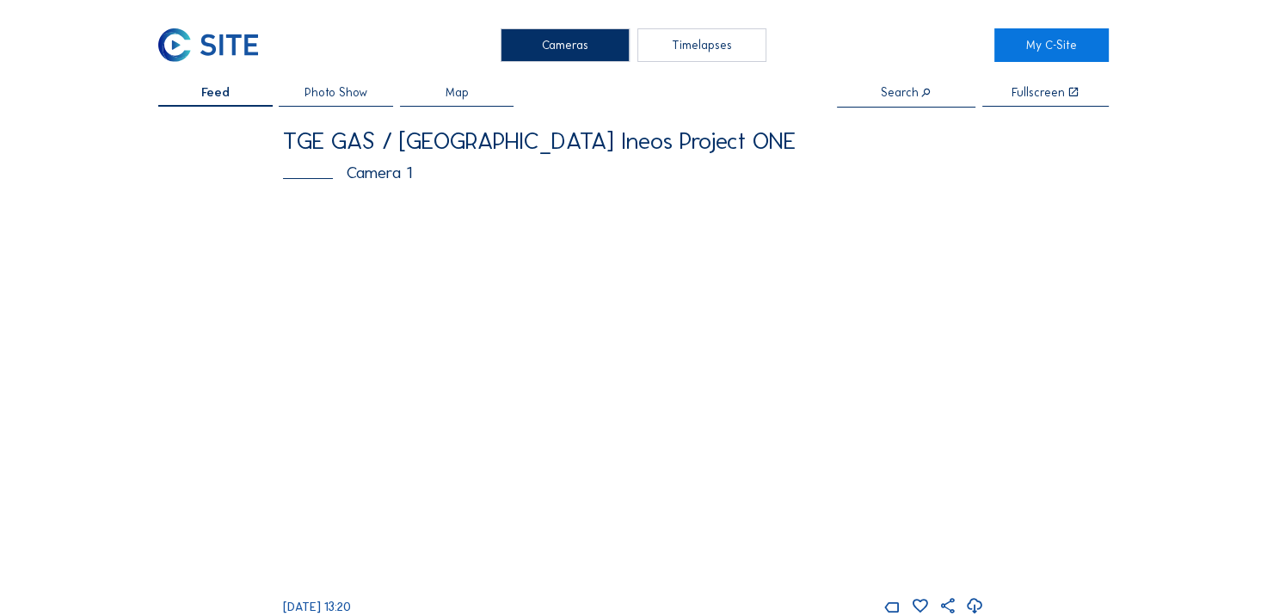
scroll to position [258, 0]
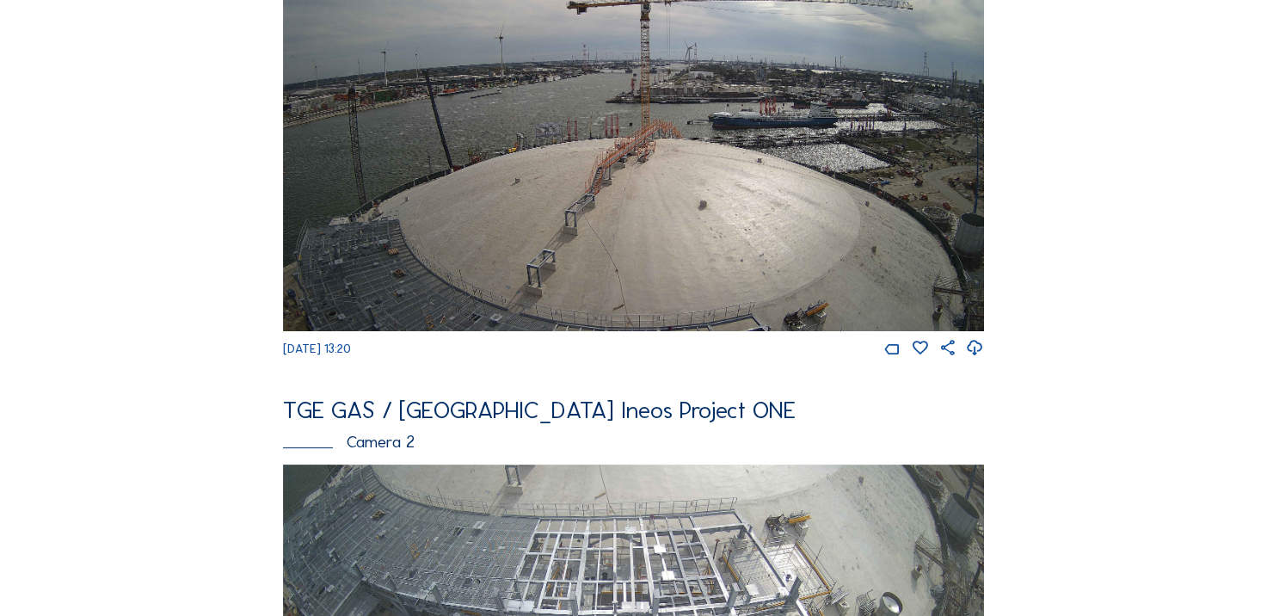
drag, startPoint x: 120, startPoint y: 263, endPoint x: 101, endPoint y: 124, distance: 140.7
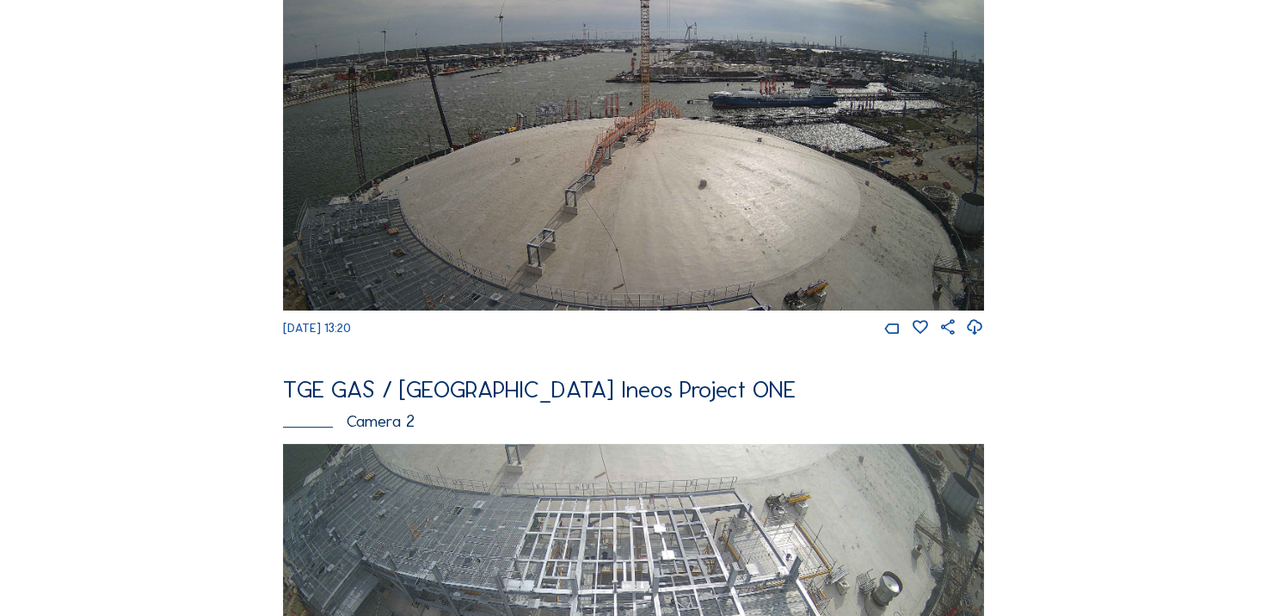
scroll to position [172, 0]
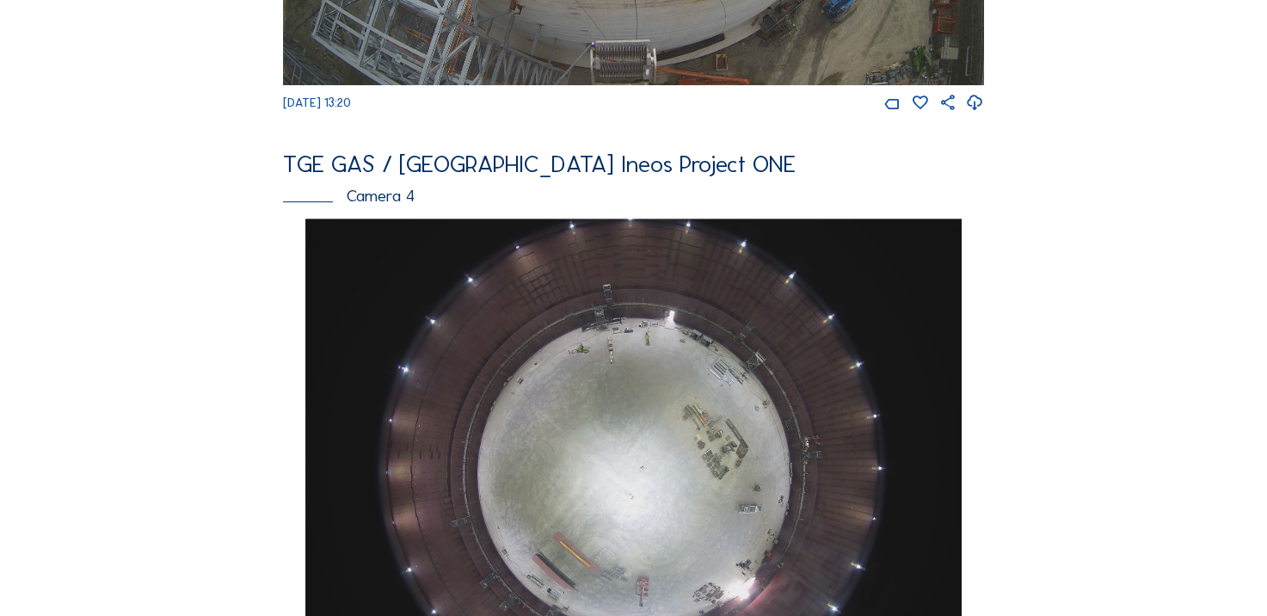
scroll to position [1032, 0]
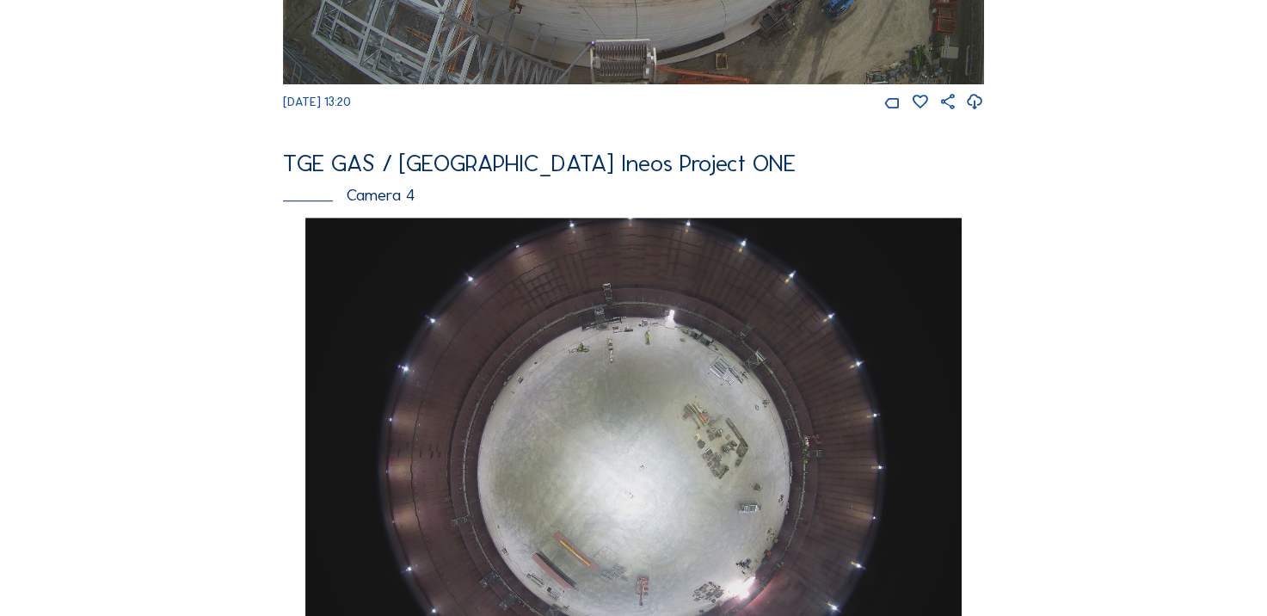
click at [249, 303] on div "Feed Photo Show Map Search Fullscreen TGE GAS / [GEOGRAPHIC_DATA] Ineos Project…" at bounding box center [633, 209] width 950 height 2308
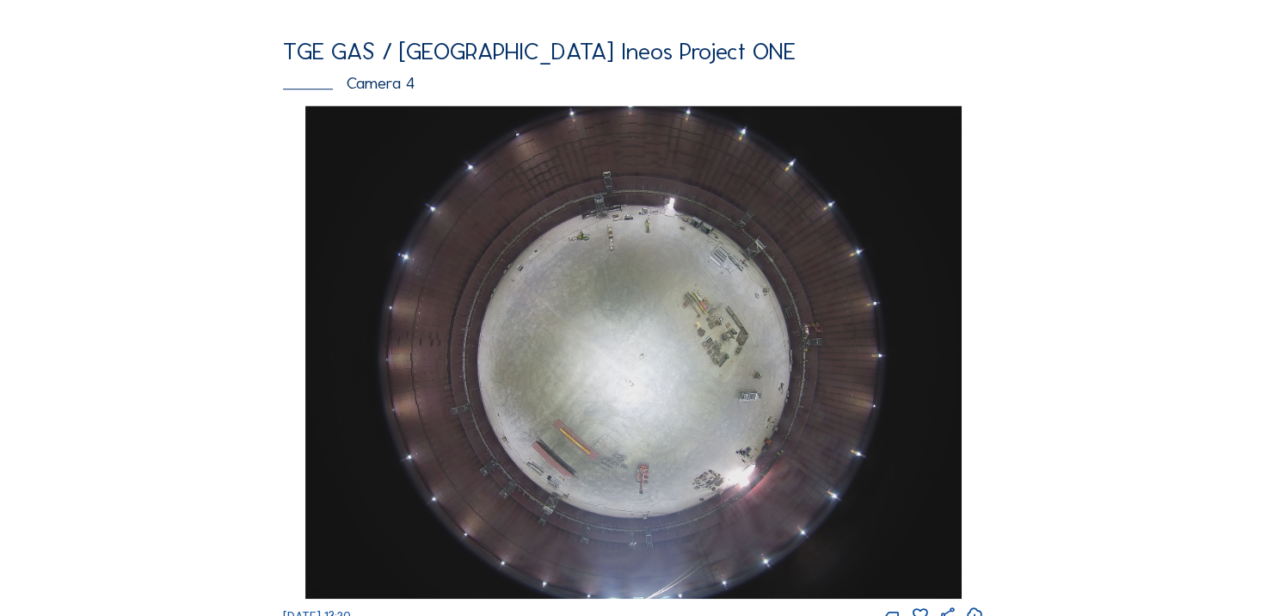
scroll to position [1290, 0]
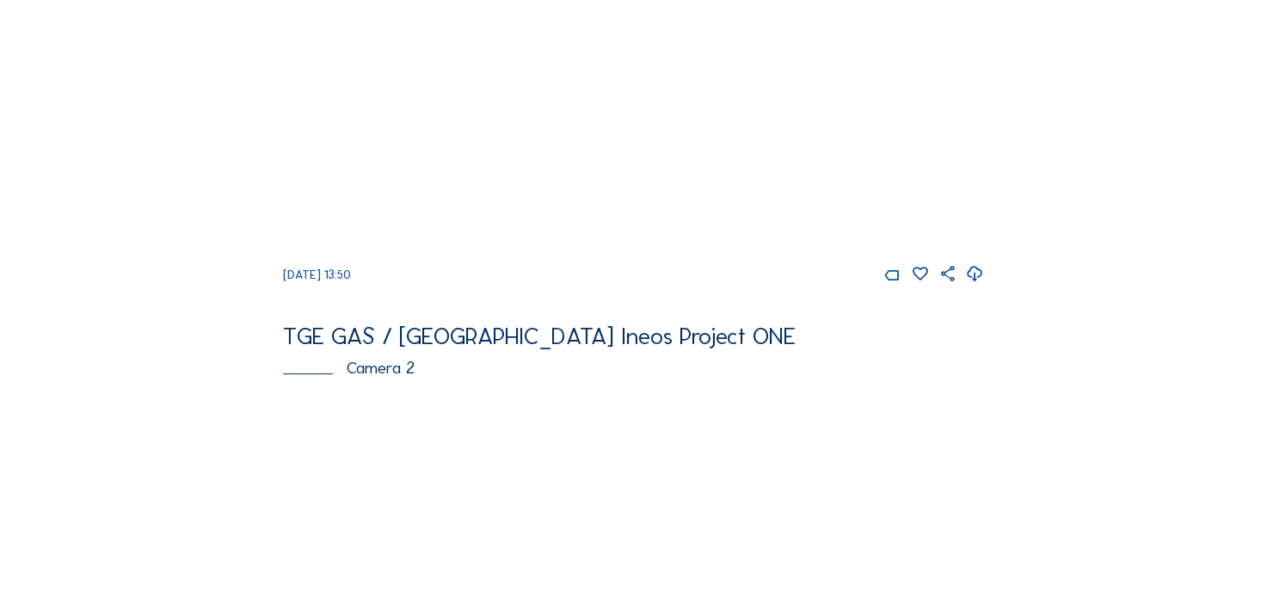
scroll to position [430, 0]
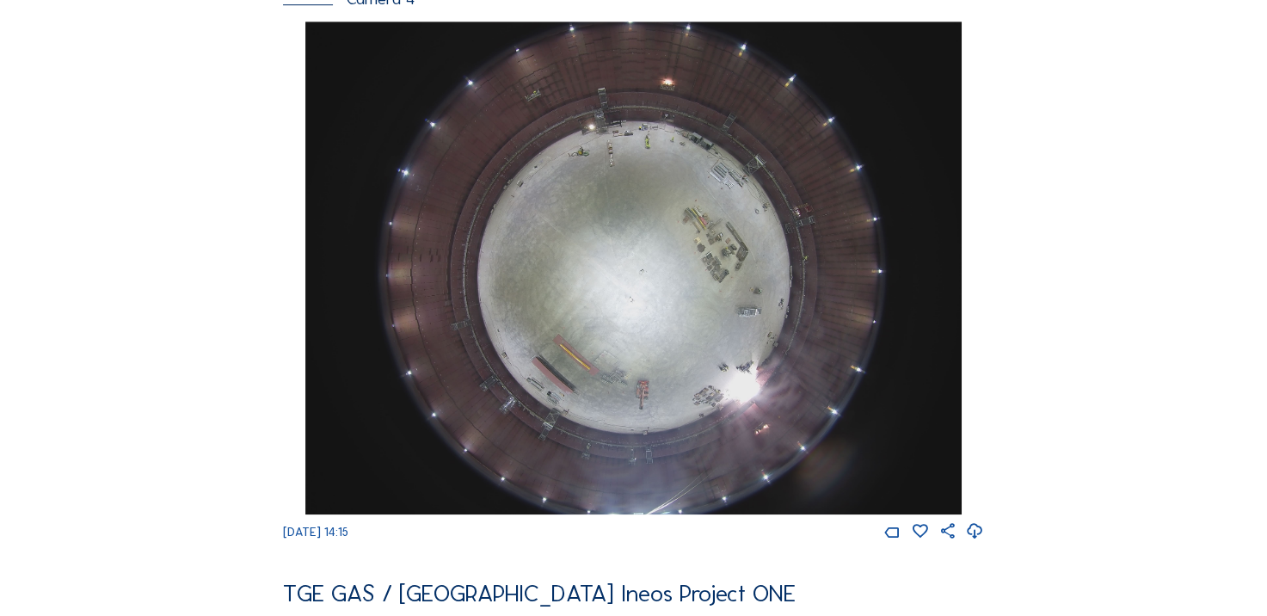
scroll to position [1204, 0]
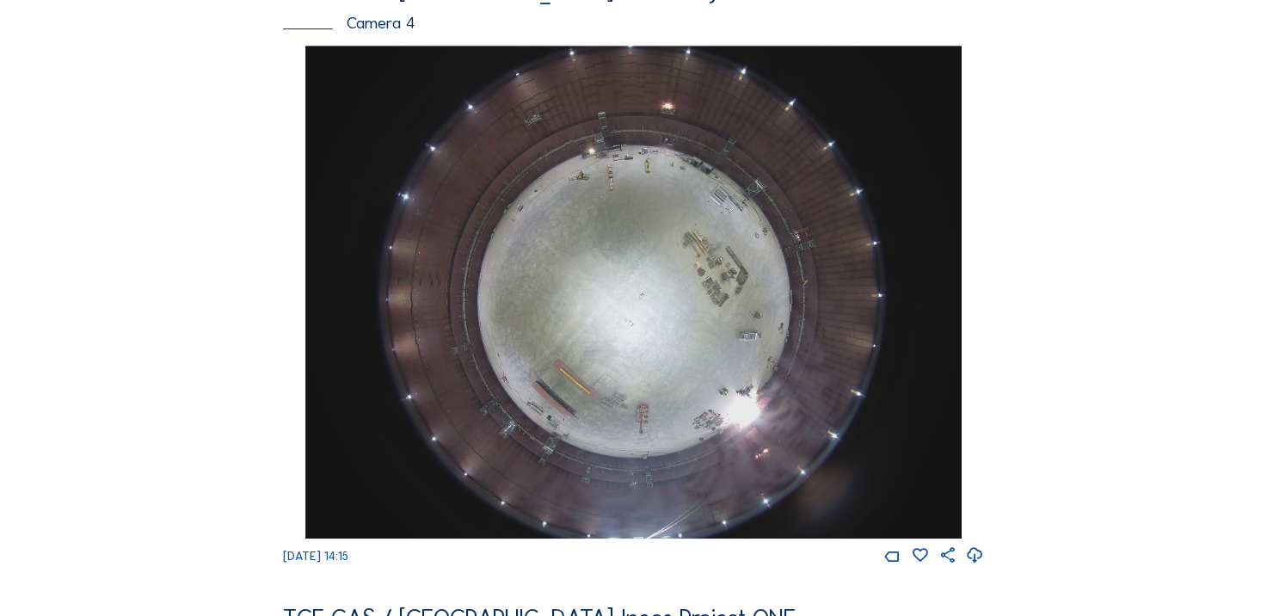
click at [970, 566] on icon at bounding box center [975, 555] width 18 height 22
click at [190, 385] on div "Feed Photo Show Map Search Fullscreen TGE GAS / [GEOGRAPHIC_DATA] Ineos Project…" at bounding box center [633, 37] width 950 height 2308
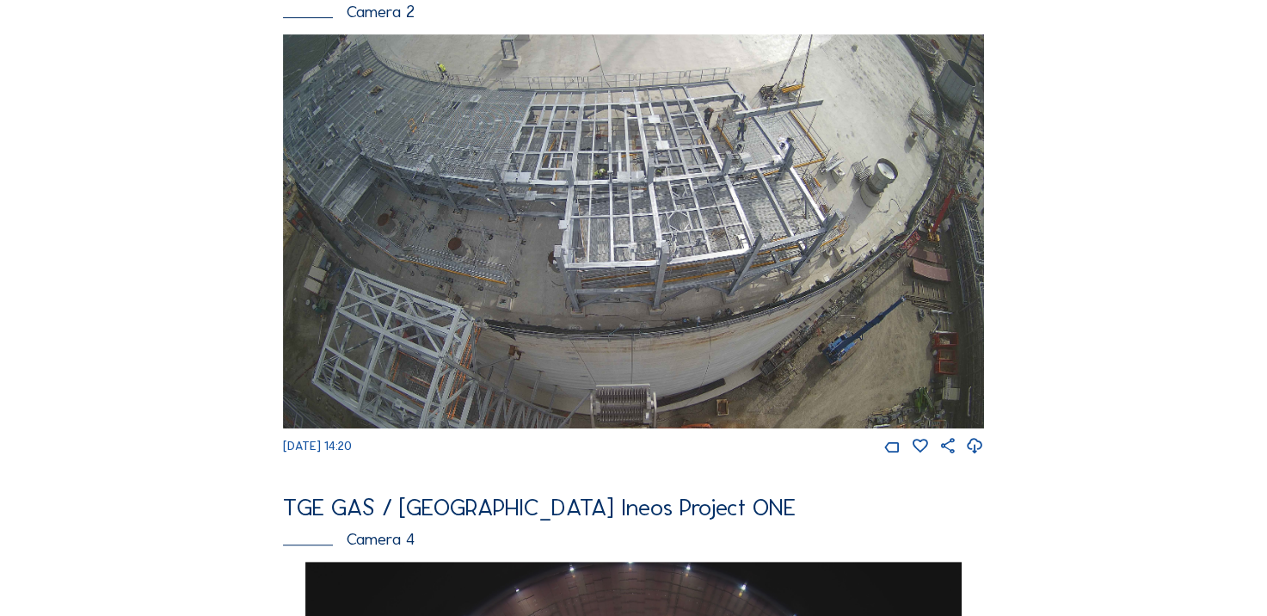
scroll to position [172, 0]
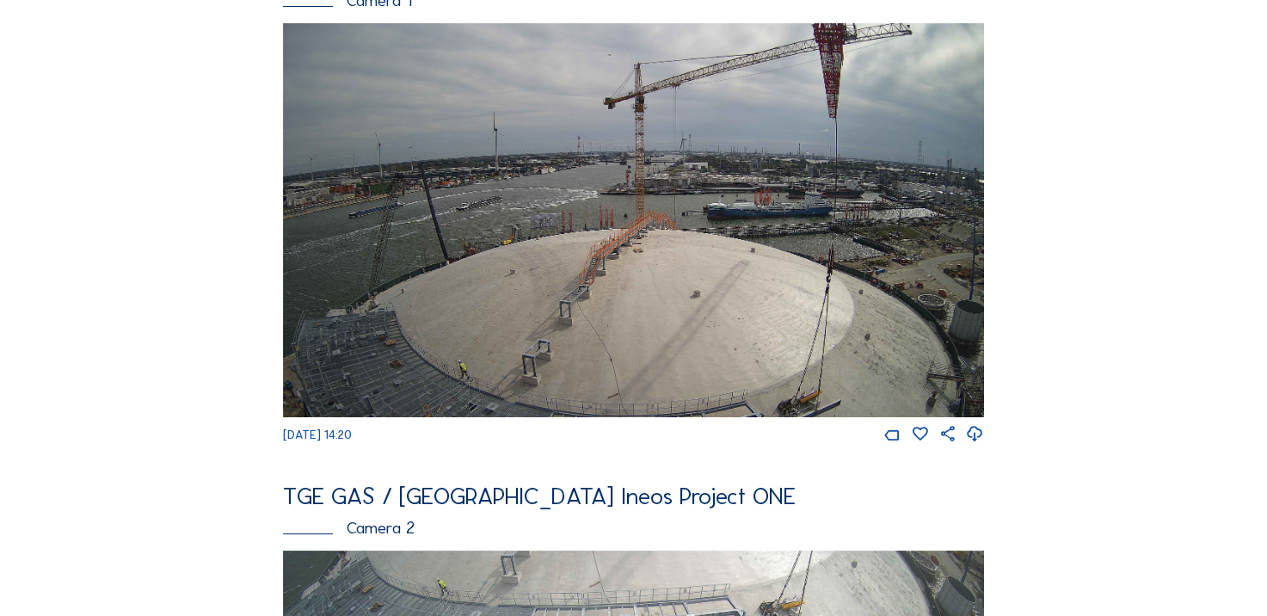
click at [982, 445] on icon at bounding box center [975, 434] width 18 height 22
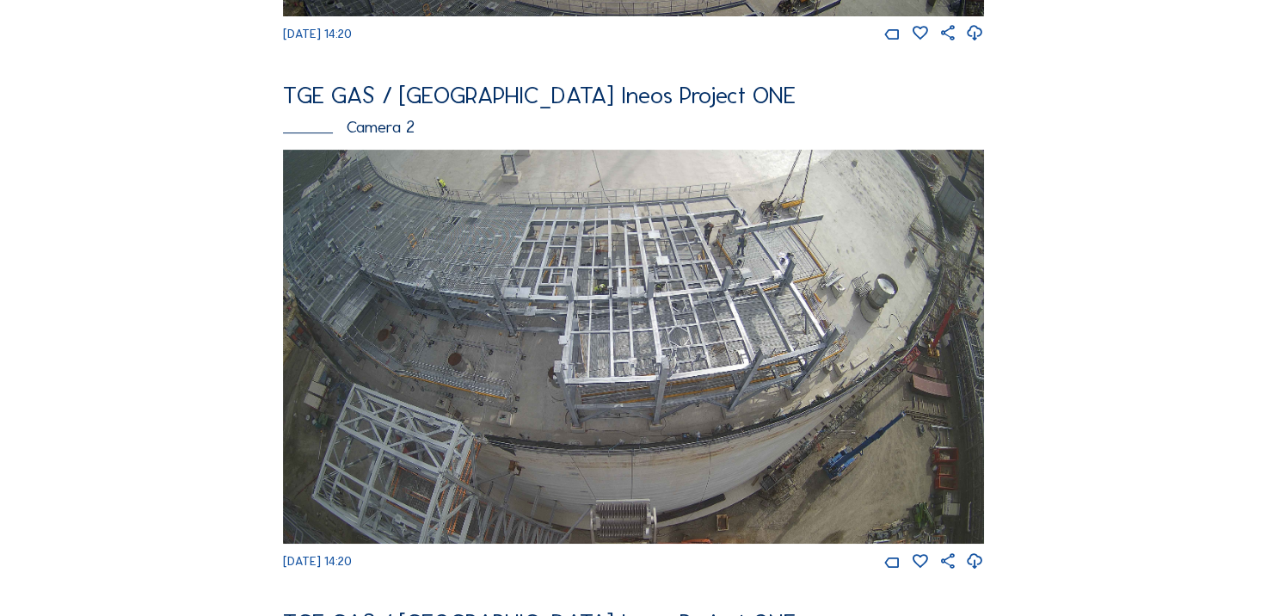
scroll to position [688, 0]
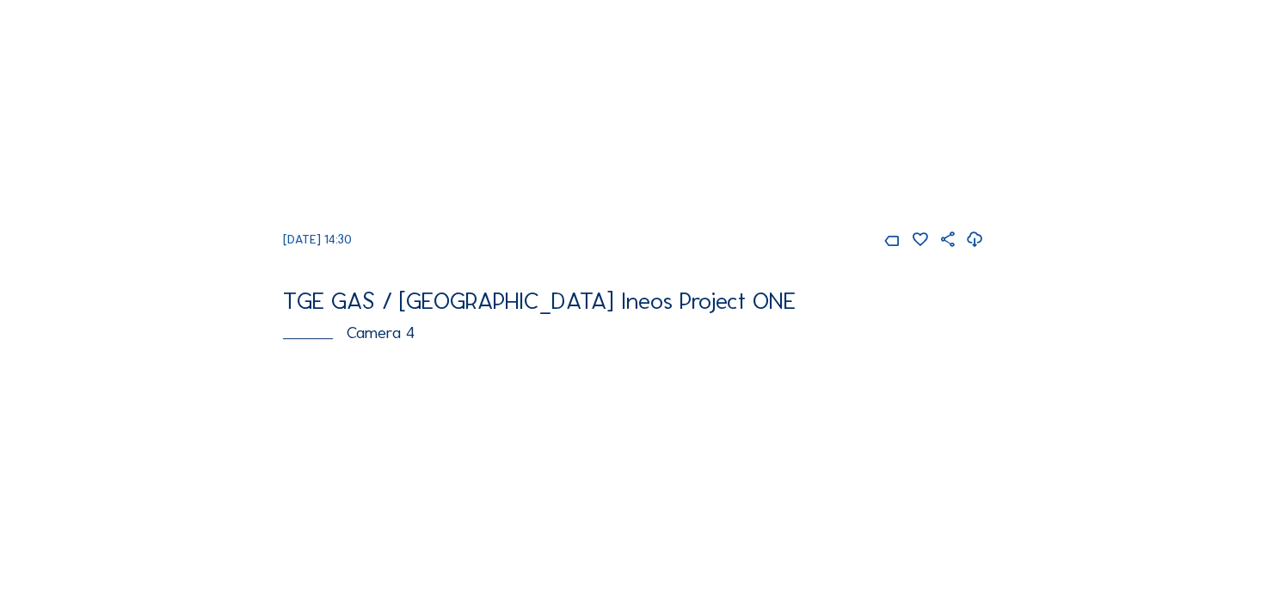
scroll to position [1118, 0]
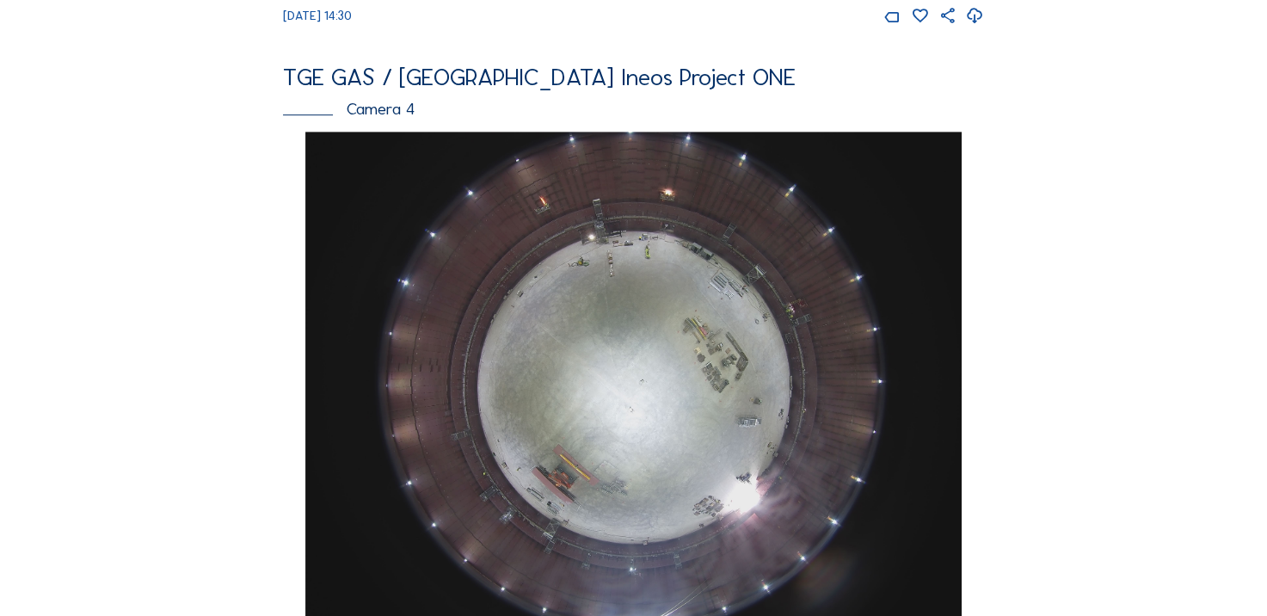
click at [212, 353] on div "Feed Photo Show Map Search Fullscreen TGE GAS / [GEOGRAPHIC_DATA] Ineos Project…" at bounding box center [633, 123] width 950 height 2308
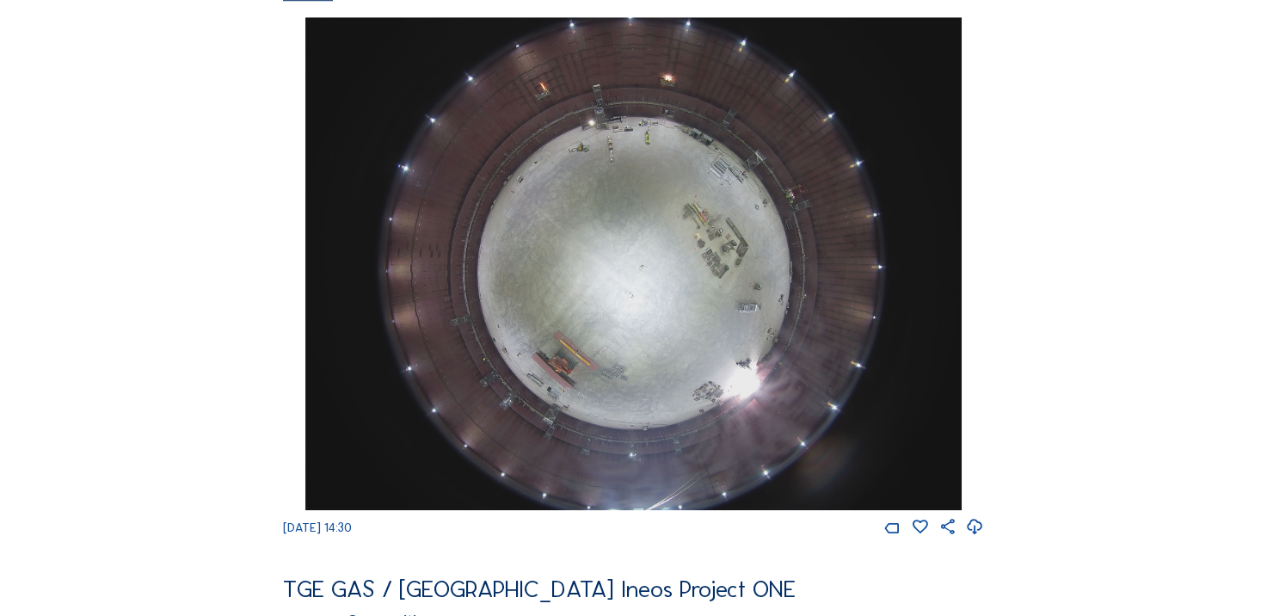
scroll to position [1290, 0]
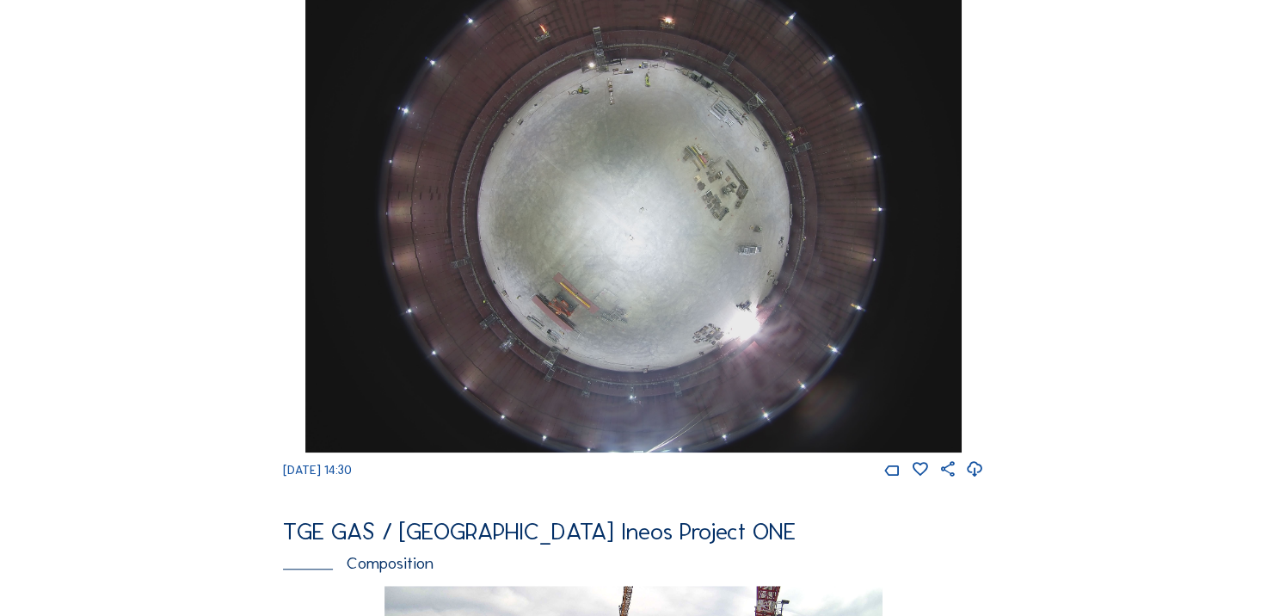
click at [148, 320] on div "Cameras Timelapses My C-Site Feed Photo Show Map Search Fullscreen TGE GAS / [G…" at bounding box center [633, 197] width 1267 height 2974
click at [974, 481] on icon at bounding box center [975, 469] width 18 height 22
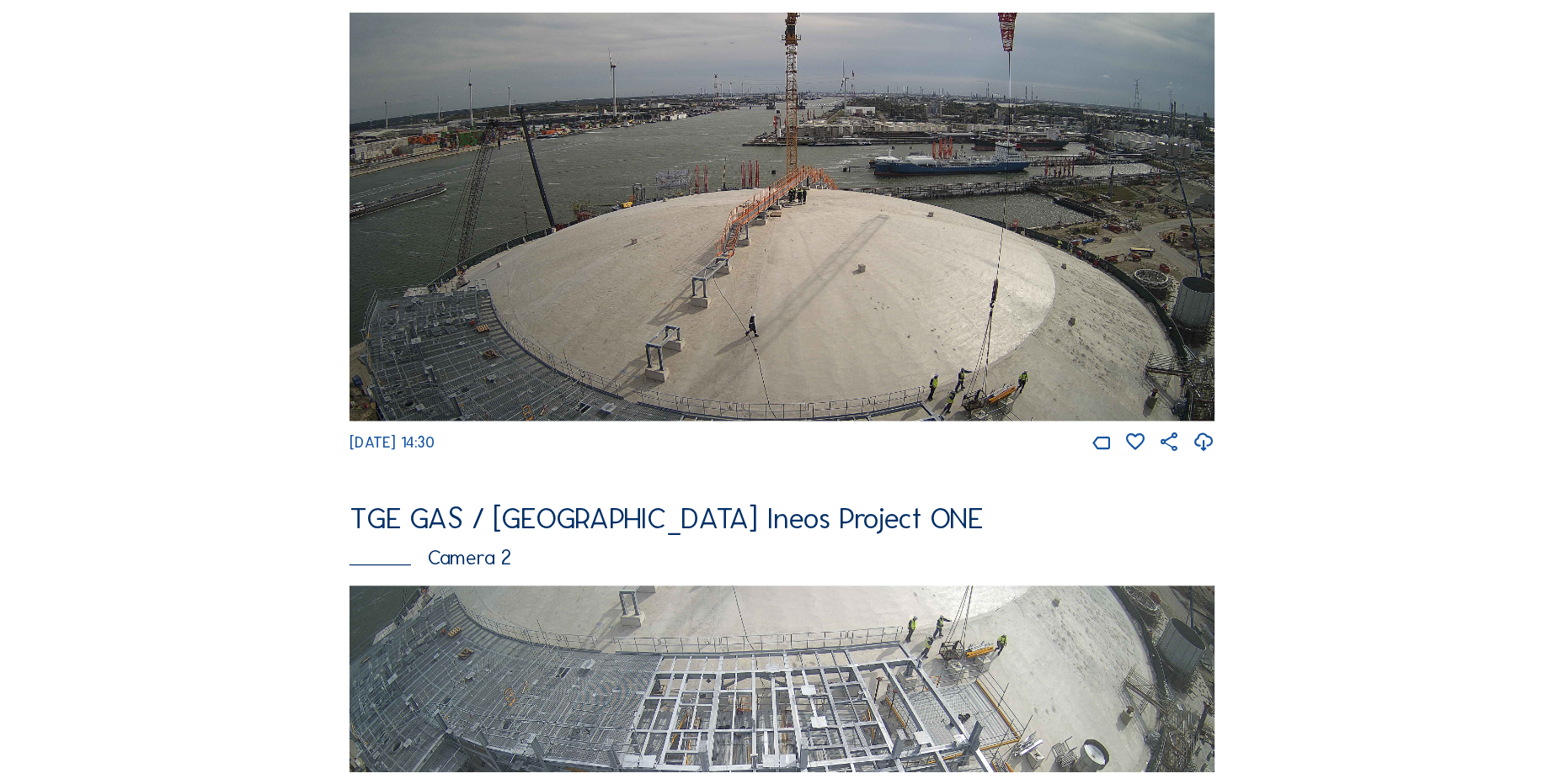
scroll to position [589, 0]
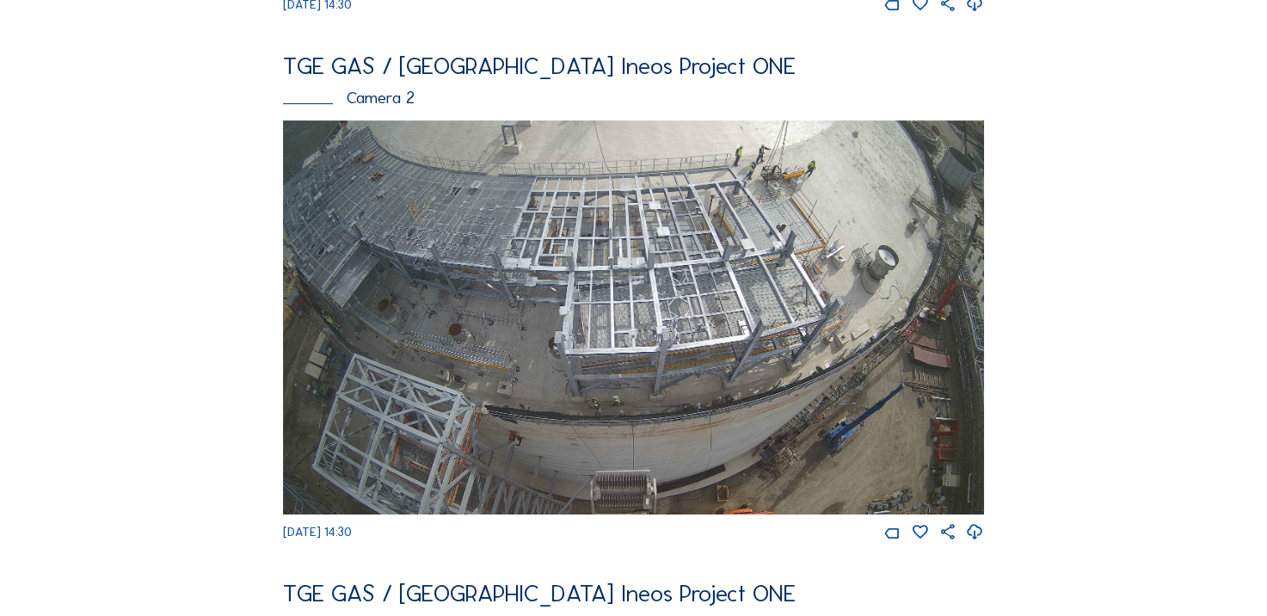
click at [973, 541] on icon at bounding box center [975, 532] width 18 height 22
